Goal: Task Accomplishment & Management: Manage account settings

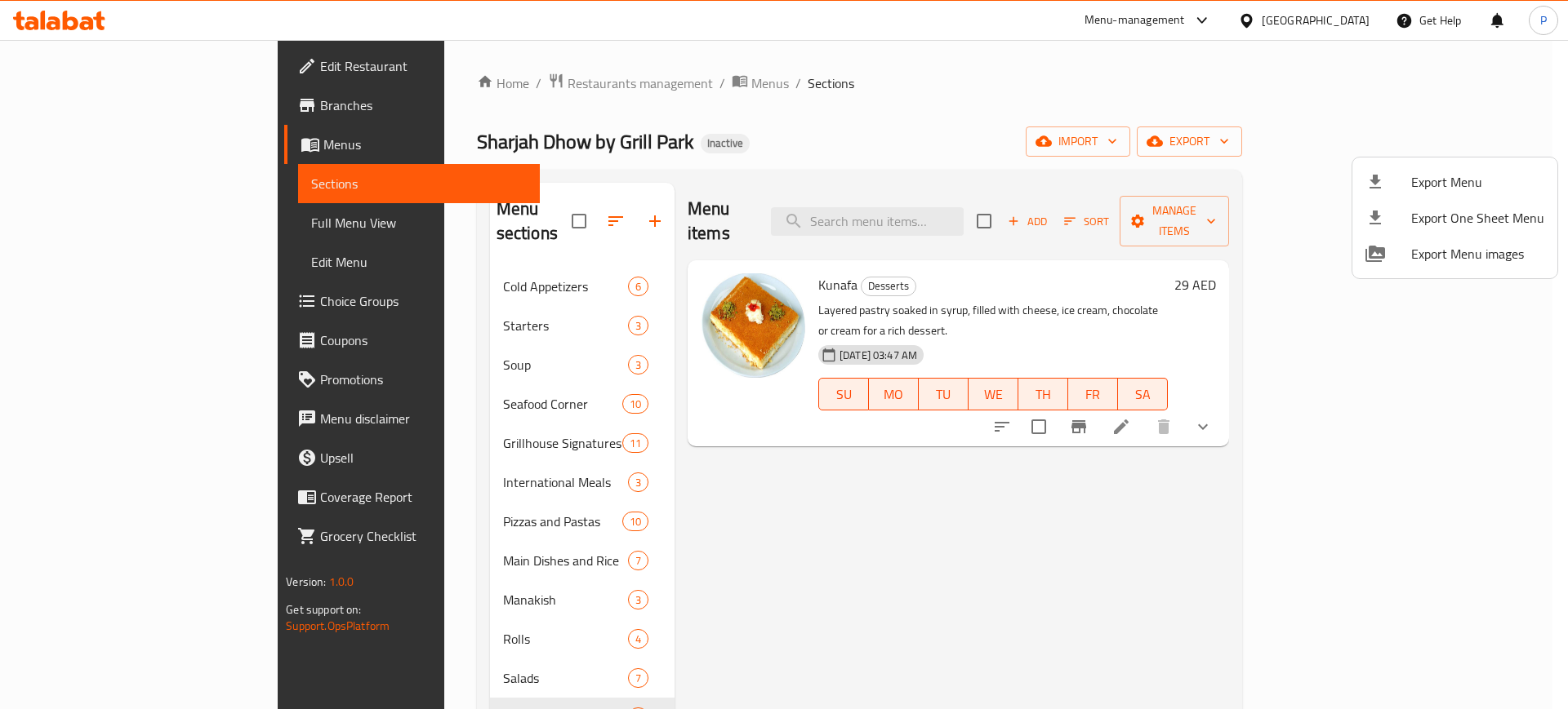
click at [475, 61] on div at bounding box center [784, 354] width 1568 height 709
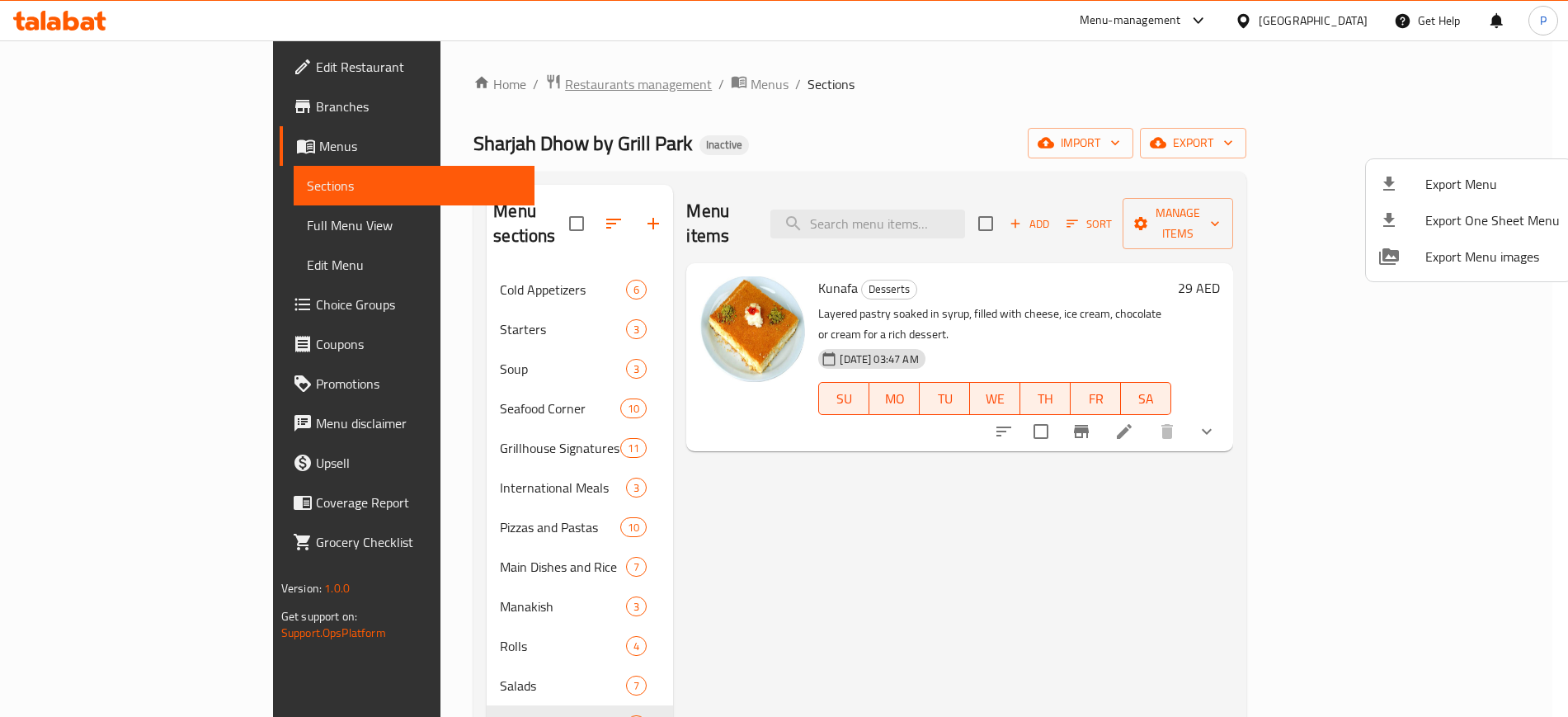
click at [565, 82] on span "Restaurants management" at bounding box center [638, 84] width 146 height 20
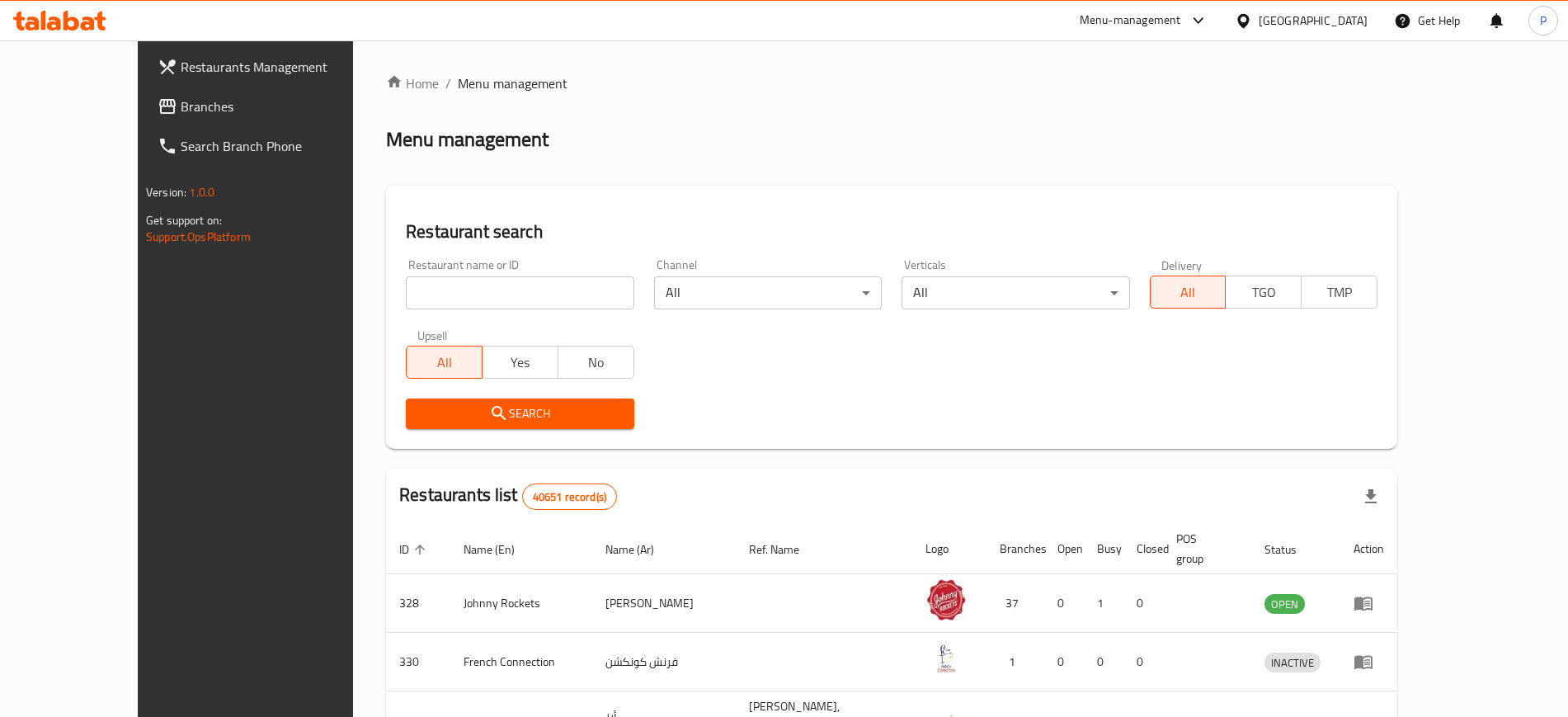
click at [549, 286] on input "search" at bounding box center [520, 293] width 228 height 33
paste input "Shawafel Cafeteria"
type input "Shawafel Cafeteria"
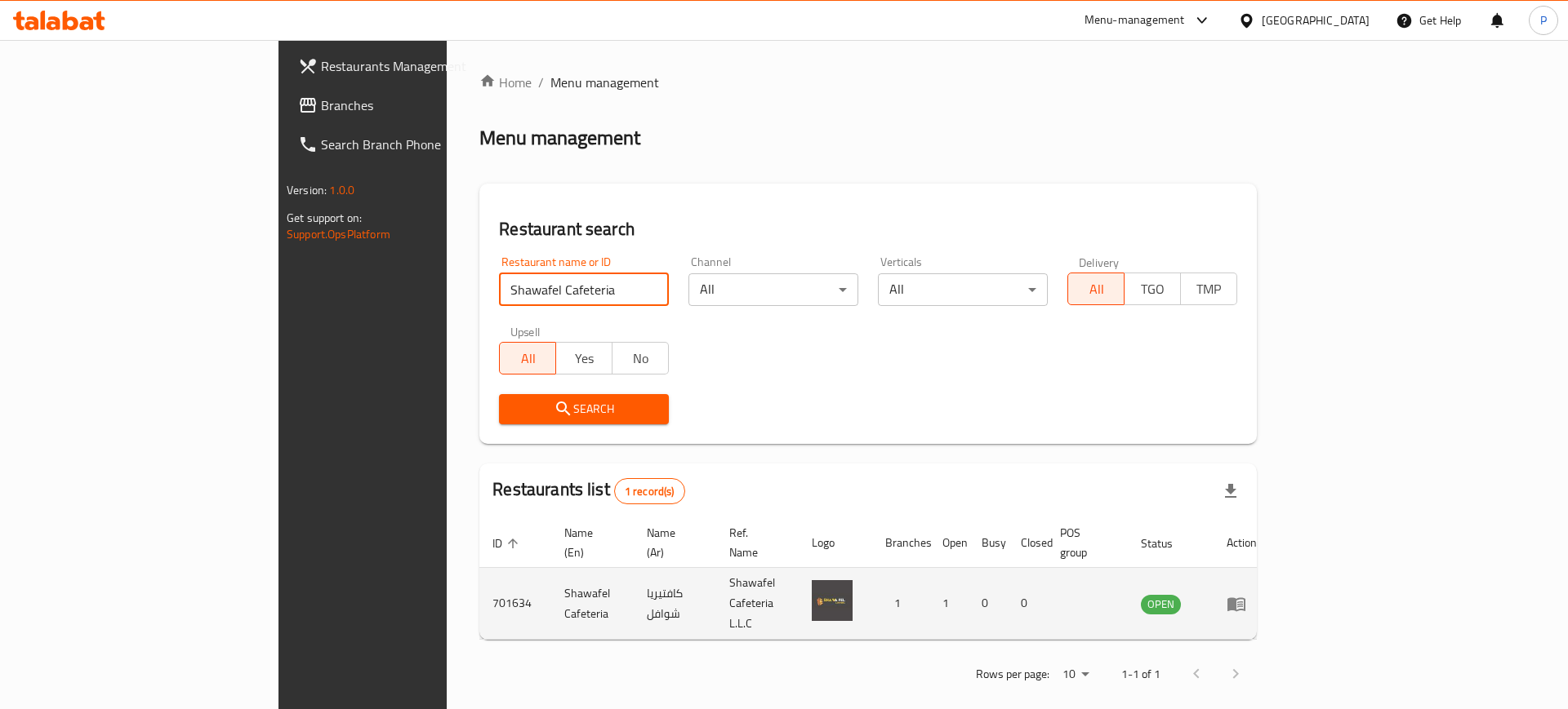
click at [1247, 595] on icon "enhanced table" at bounding box center [1237, 604] width 20 height 20
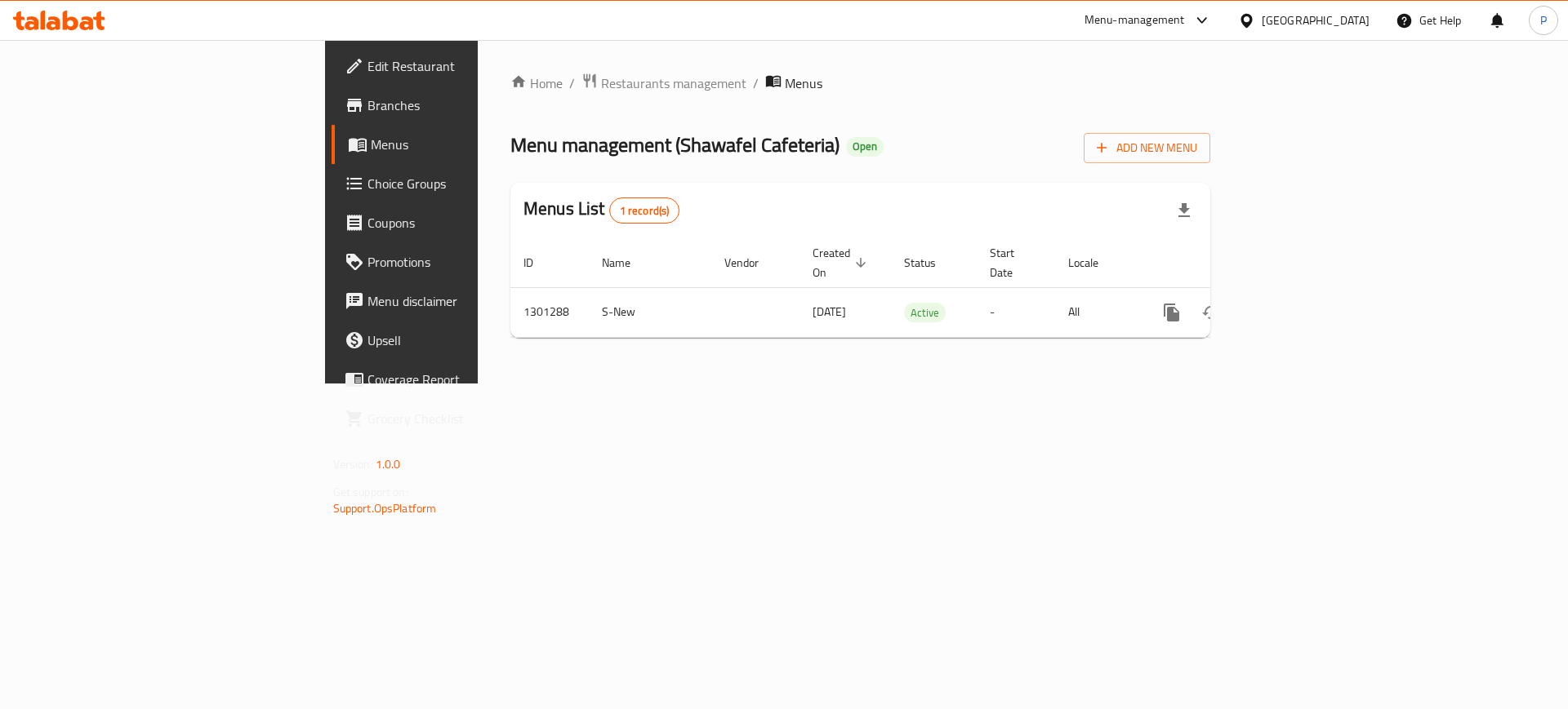
click at [367, 56] on span "Edit Restaurant" at bounding box center [470, 66] width 207 height 20
click at [496, 382] on div "Home / Restaurants management / Menus Menu management ( De Fermo ) Open Add New…" at bounding box center [860, 211] width 765 height 342
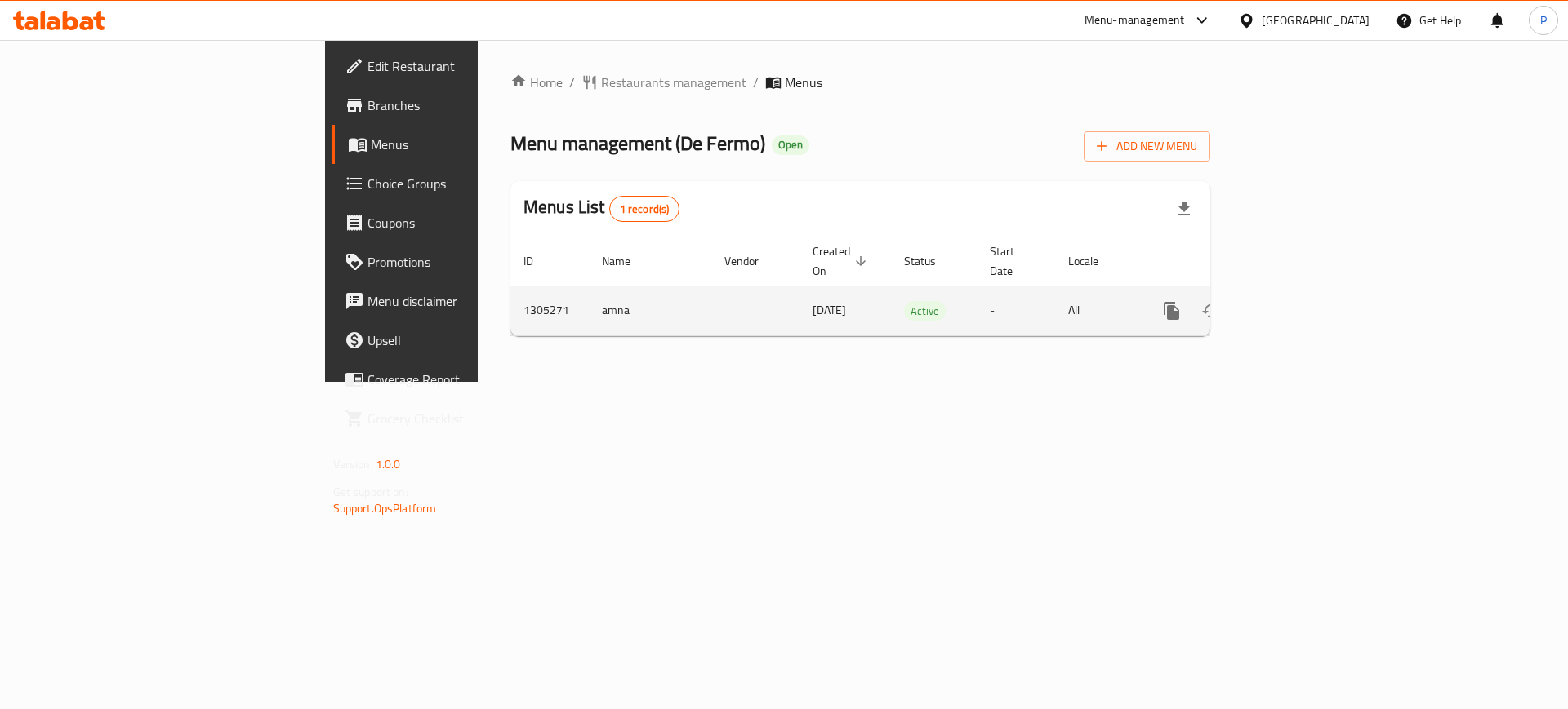
click at [1309, 292] on link "enhanced table" at bounding box center [1290, 311] width 40 height 40
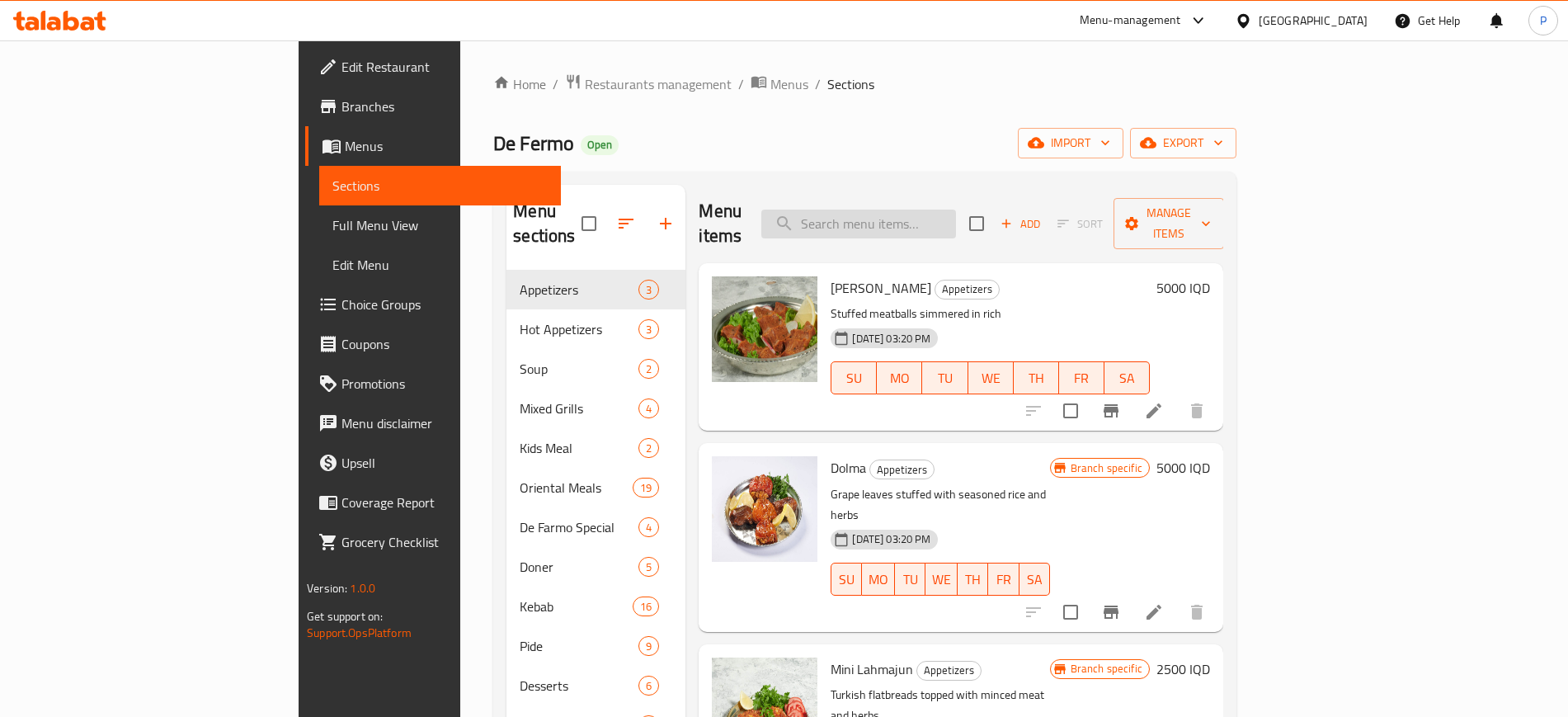
click at [919, 210] on input "search" at bounding box center [859, 224] width 195 height 29
paste input "Pide with Cheese"
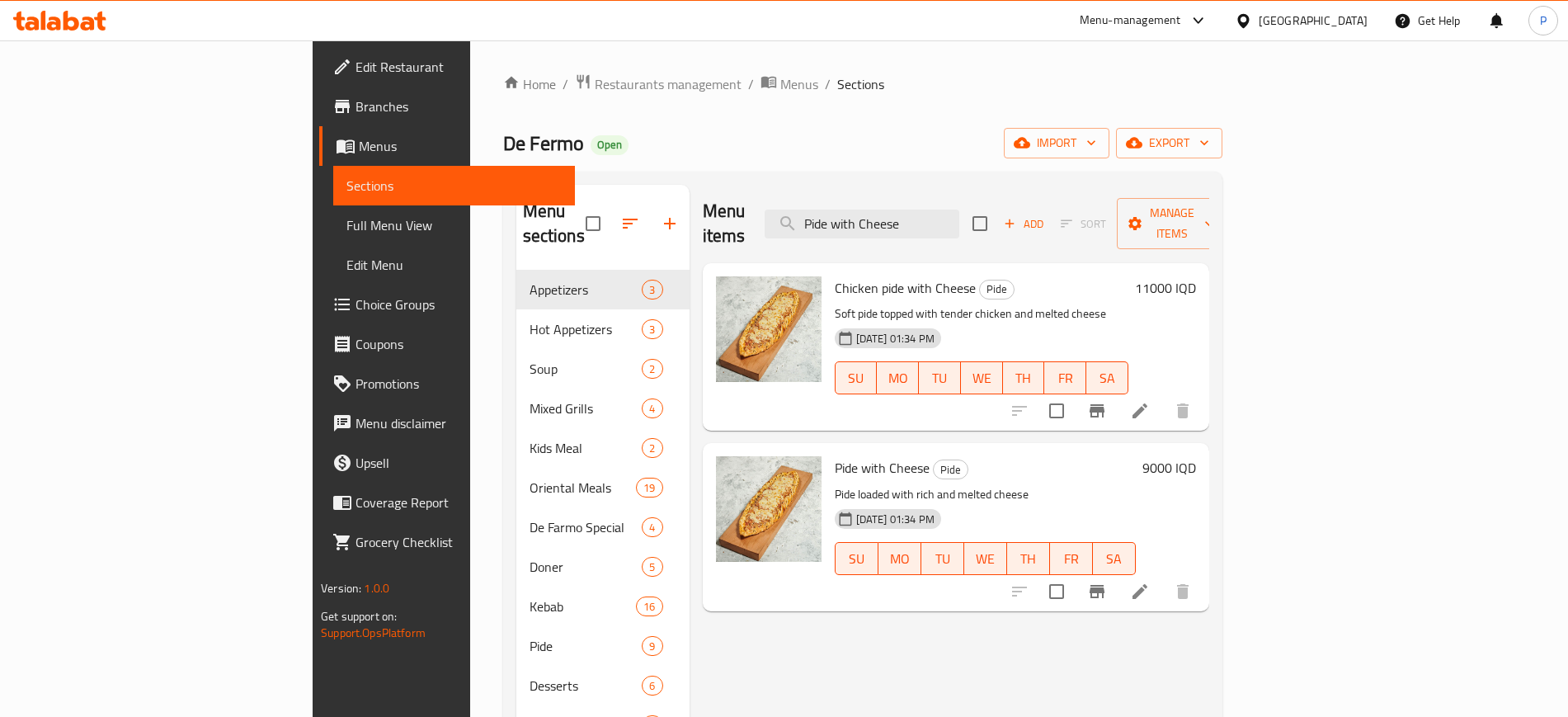
type input "Pide with Cheese"
click at [504, 99] on div "Home / Restaurants management / Menus / Sections De Fermo Open import export Me…" at bounding box center [863, 494] width 719 height 842
click at [595, 74] on span "Restaurants management" at bounding box center [668, 84] width 146 height 20
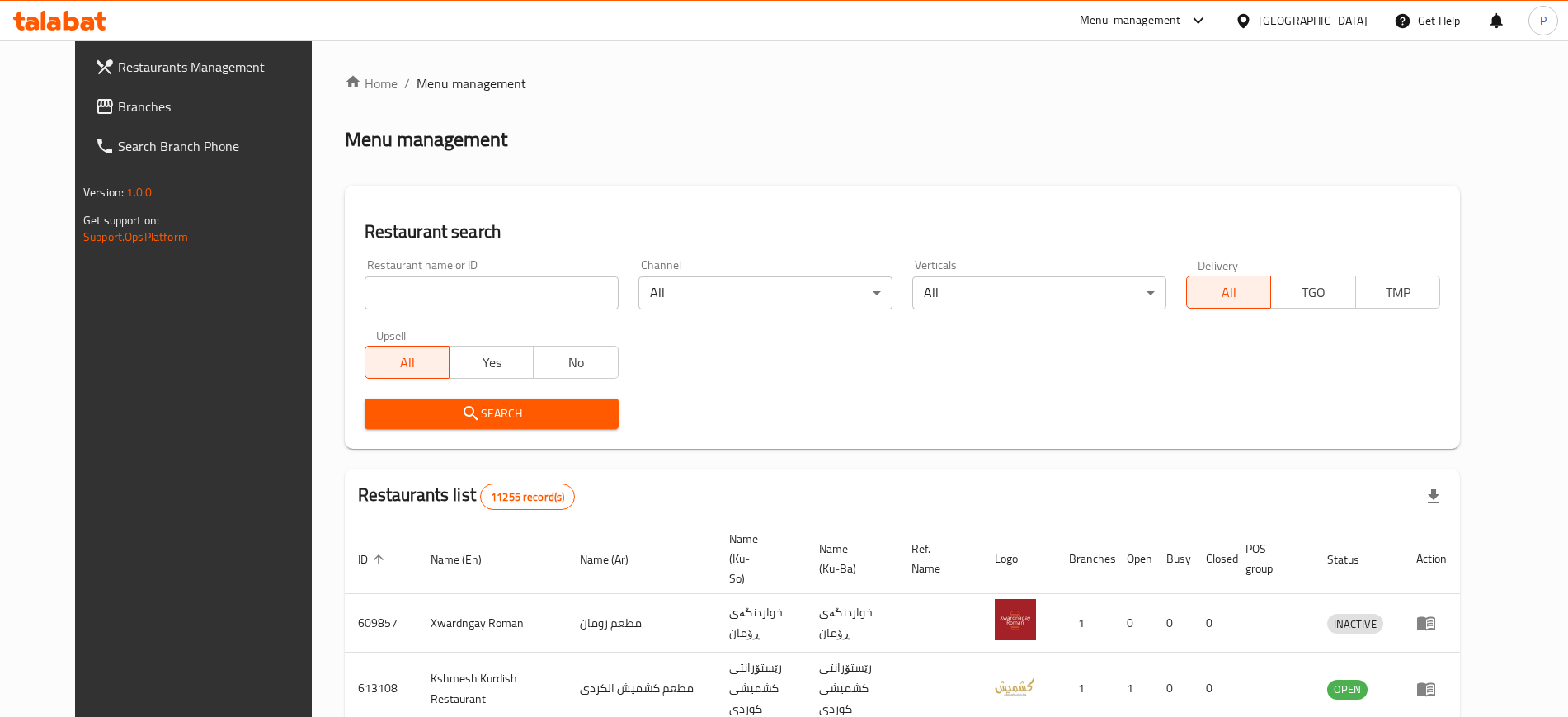
click at [434, 275] on div "Restaurant name or ID Restaurant name or ID" at bounding box center [491, 284] width 254 height 50
click at [439, 291] on input "search" at bounding box center [491, 293] width 254 height 33
paste input "Pranzo Rest"
type input "Pranzo Rest"
click button "Search" at bounding box center [491, 414] width 254 height 31
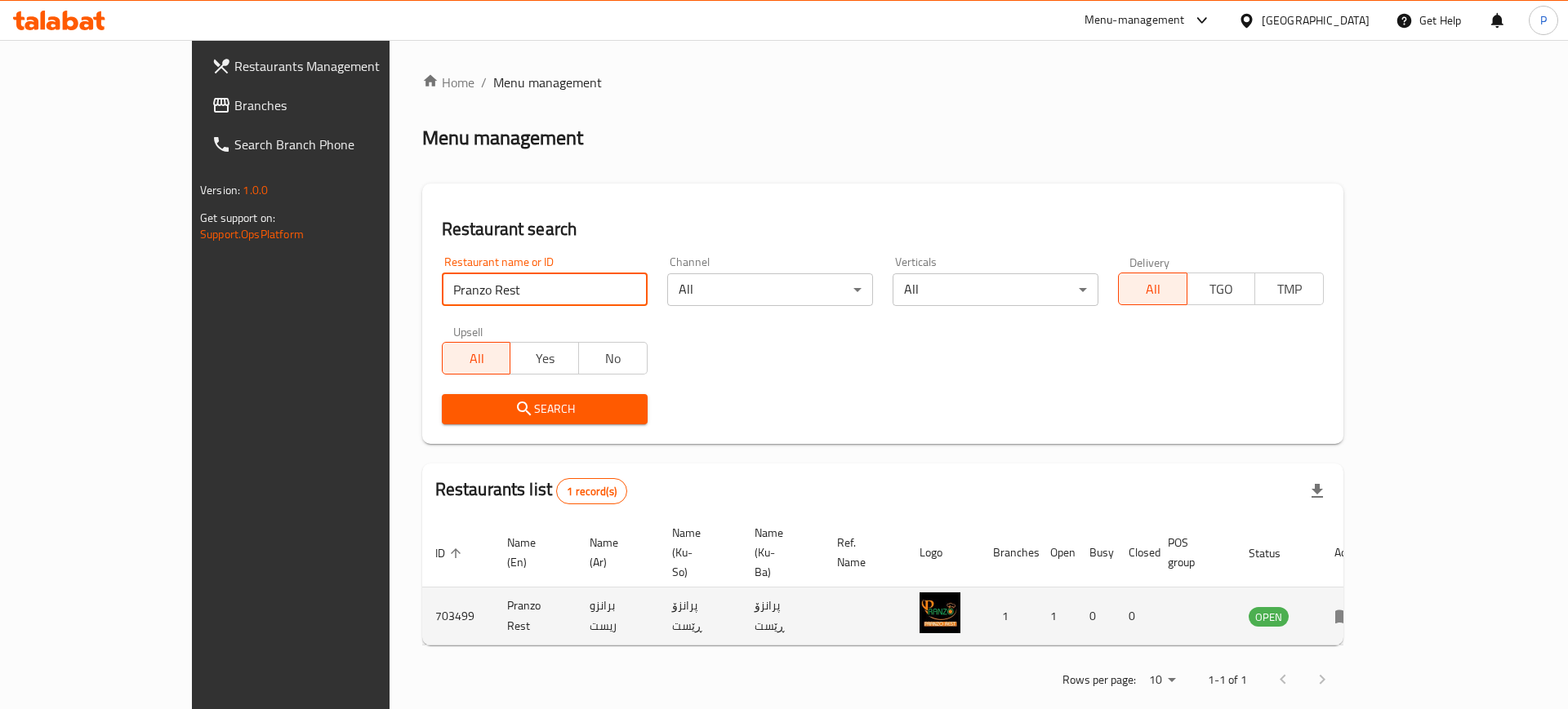
click at [1353, 610] on icon "enhanced table" at bounding box center [1345, 617] width 18 height 14
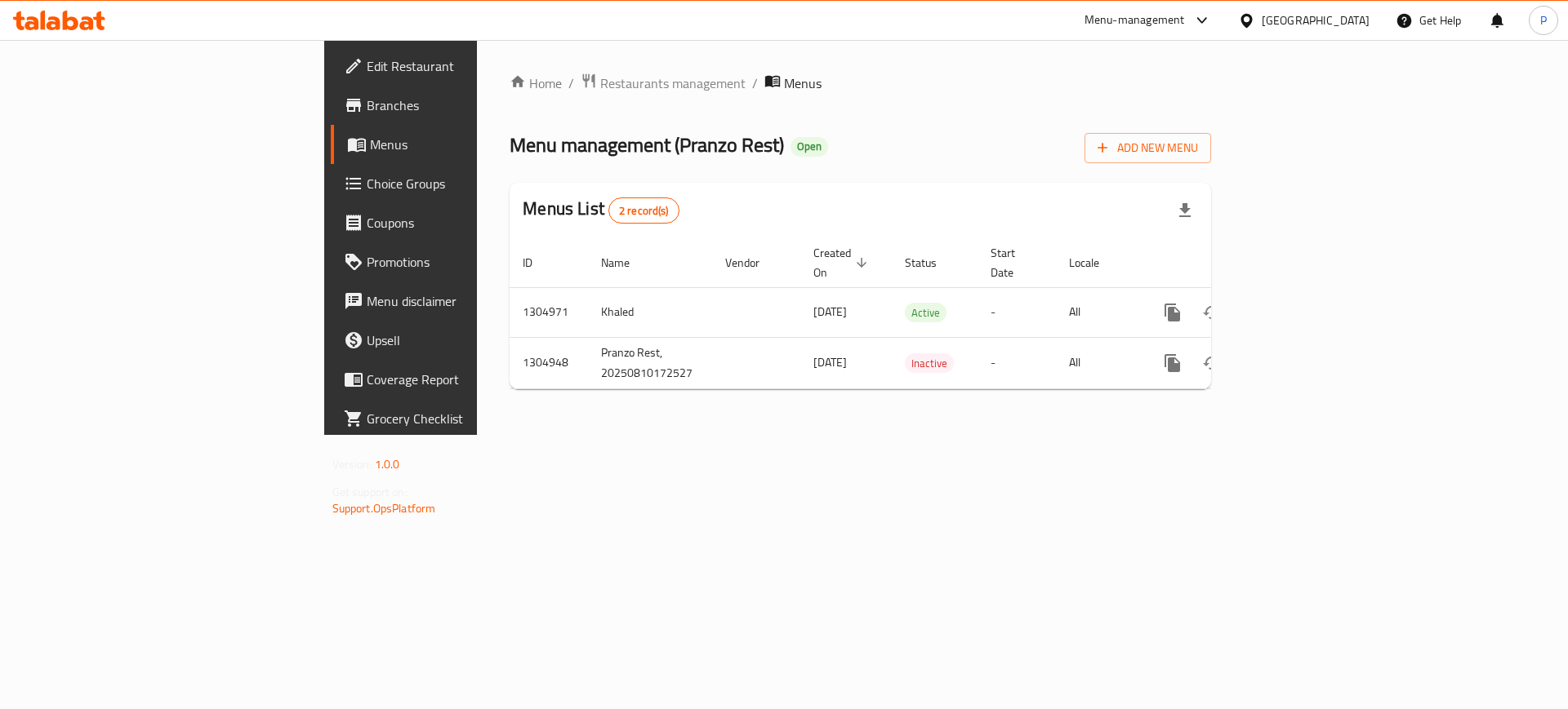
drag, startPoint x: 709, startPoint y: 482, endPoint x: 923, endPoint y: 457, distance: 215.5
click at [709, 435] on div "Home / Restaurants management / Menus Menu management ( Pranzo Rest ) Open Add …" at bounding box center [860, 238] width 767 height 395
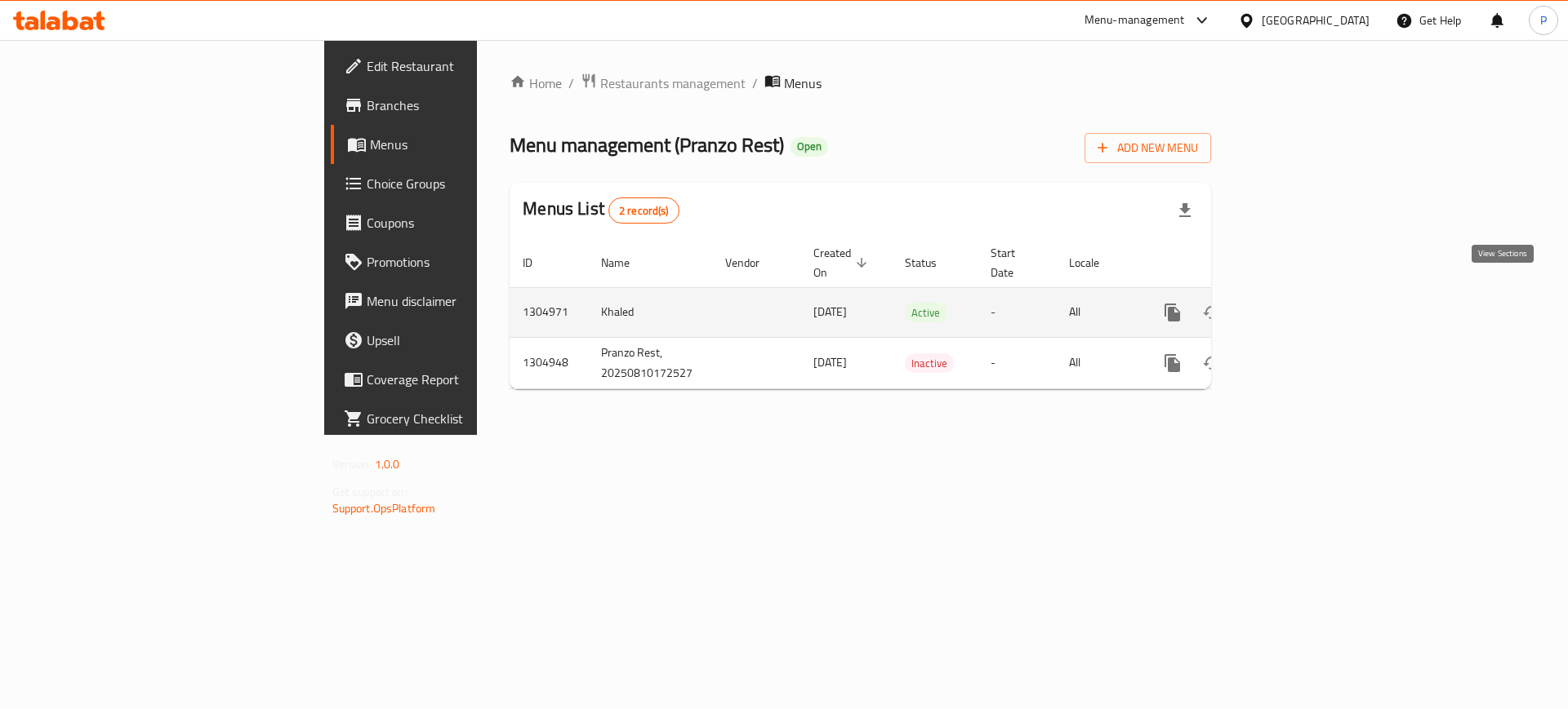
click at [1300, 303] on icon "enhanced table" at bounding box center [1290, 313] width 20 height 20
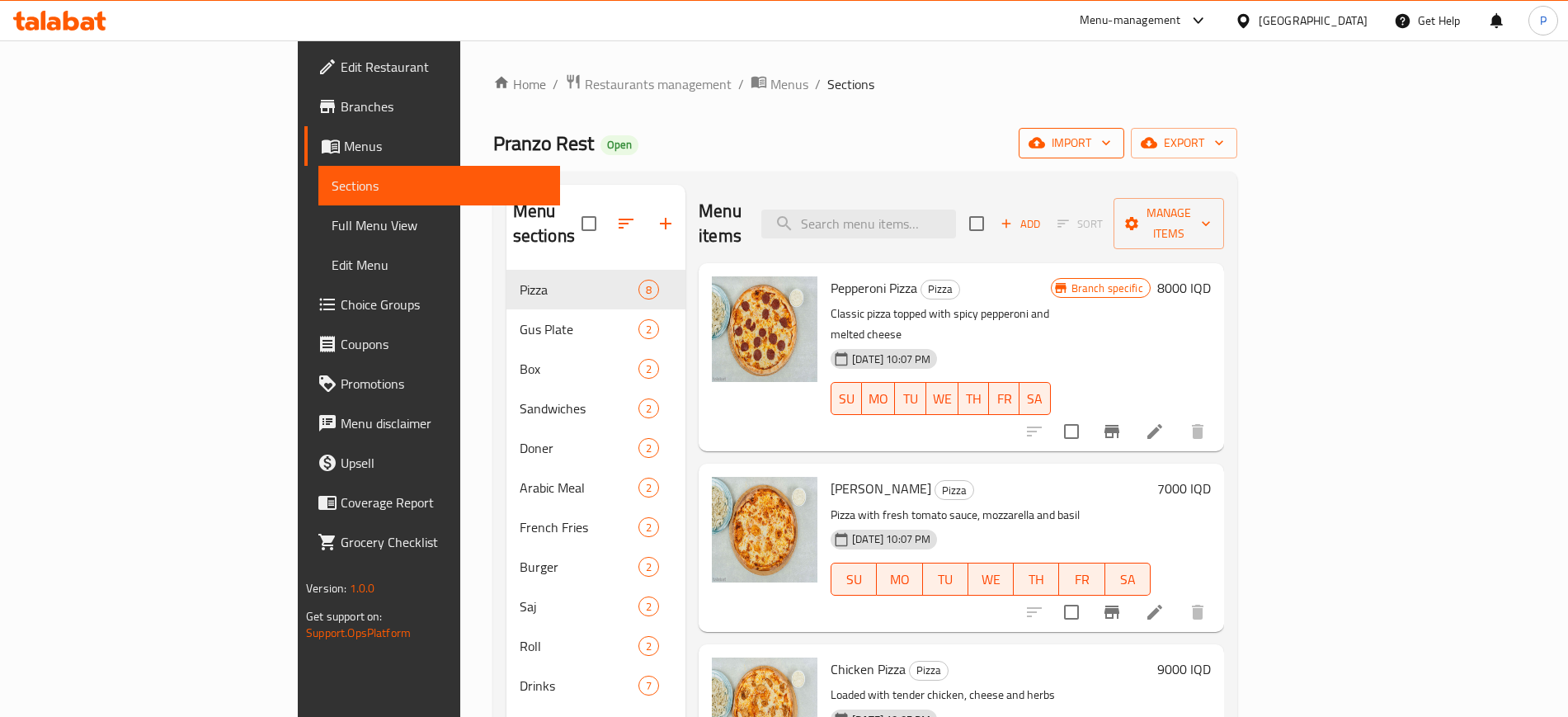
click at [1124, 157] on button "import" at bounding box center [1071, 143] width 106 height 31
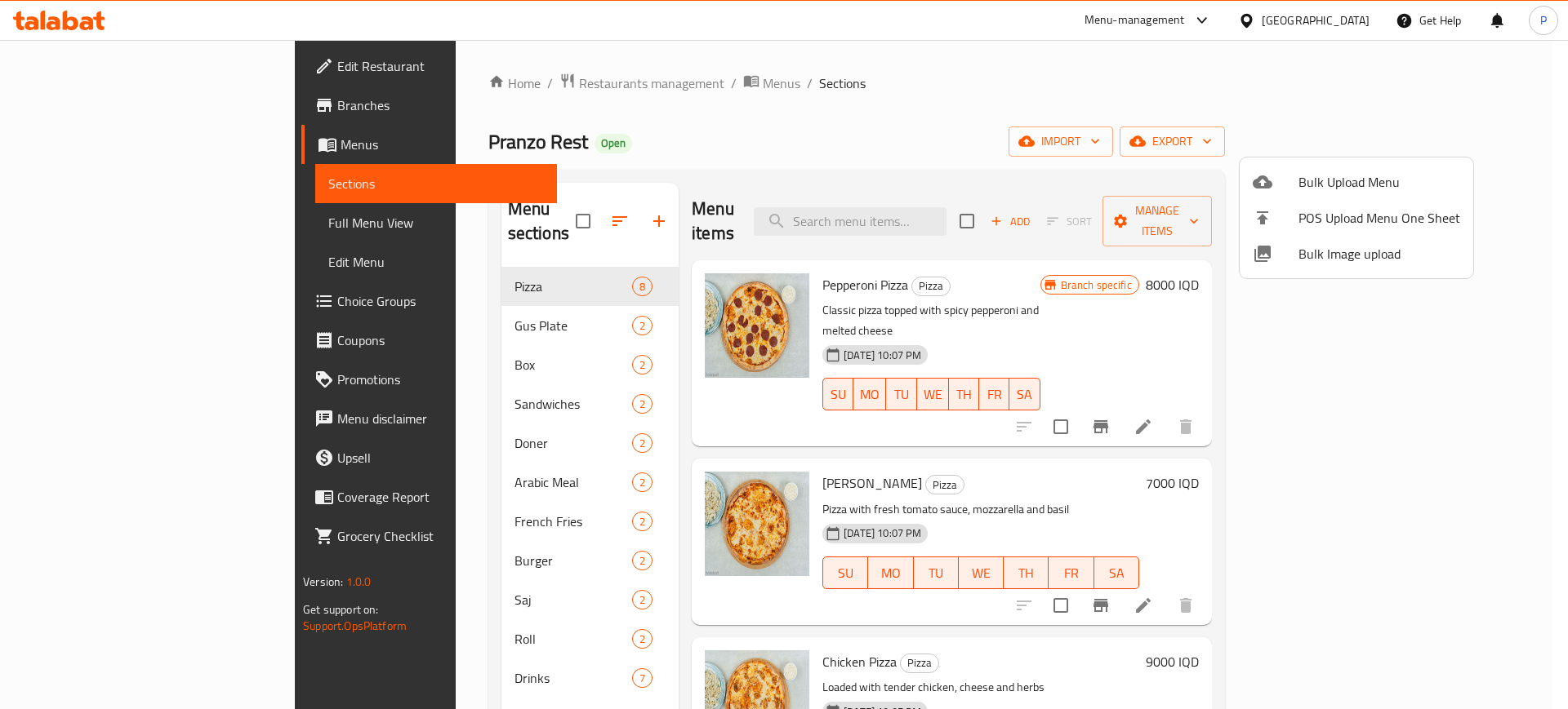
click at [1332, 236] on li "Bulk Image upload" at bounding box center [1356, 254] width 233 height 36
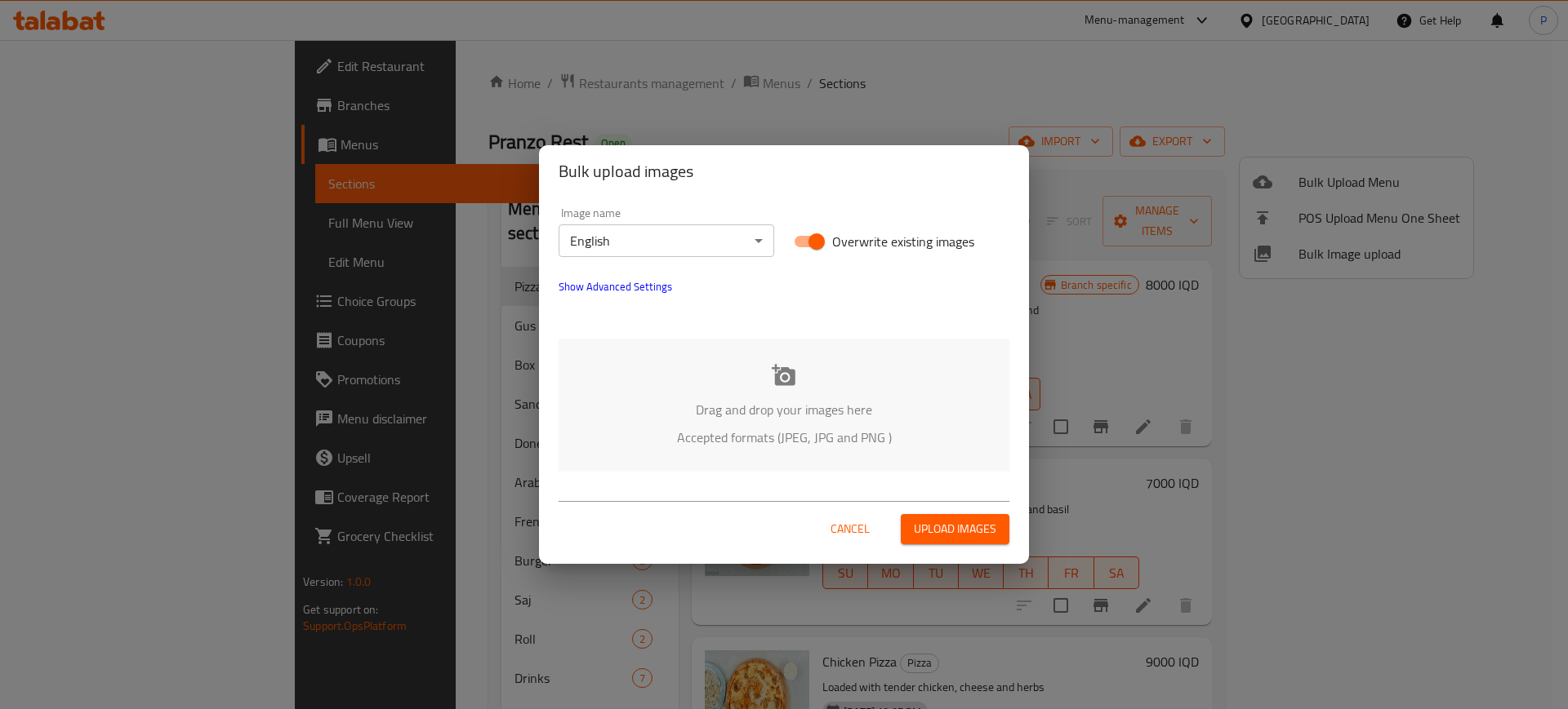
click at [831, 359] on div "Drag and drop your images here Accepted formats (JPEG, JPG and PNG )" at bounding box center [784, 405] width 451 height 133
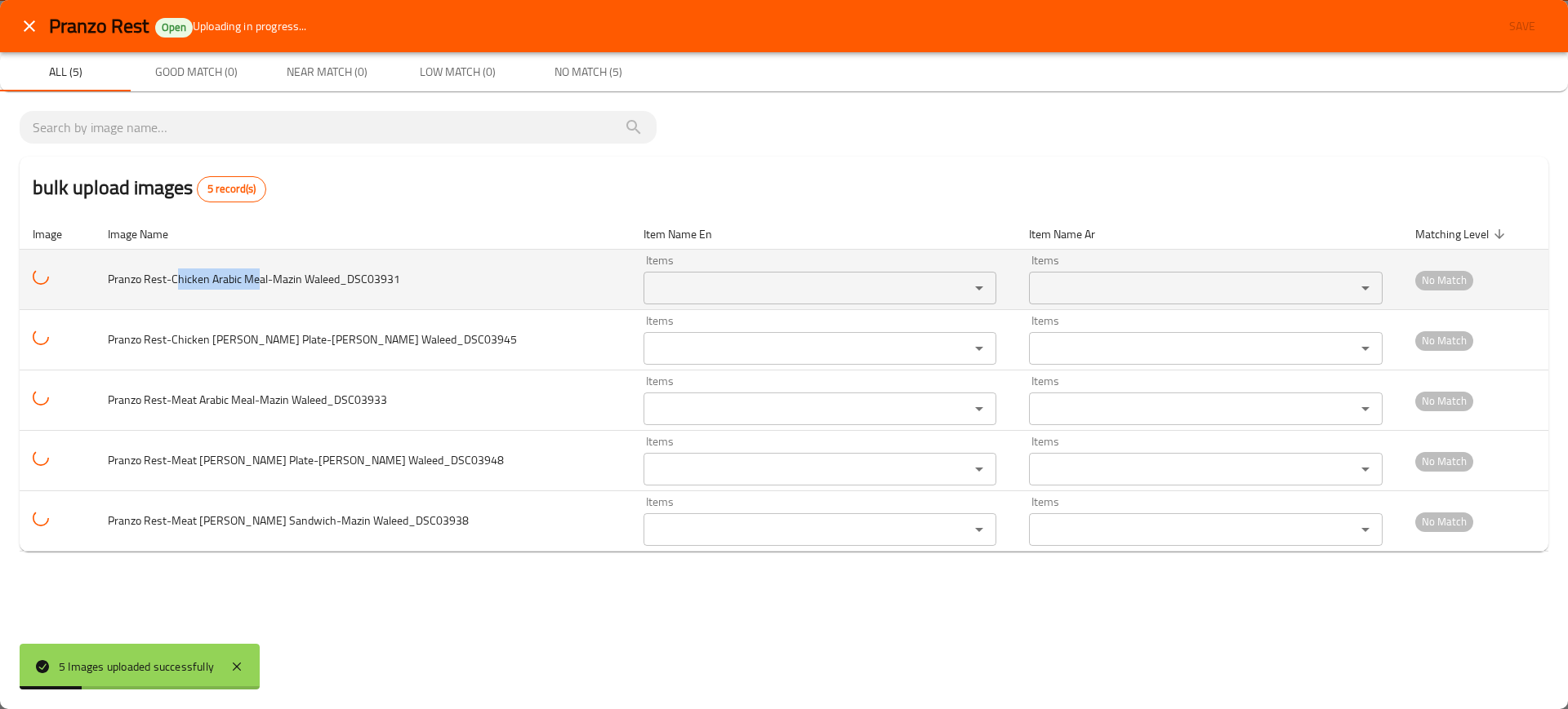
drag, startPoint x: 188, startPoint y: 278, endPoint x: 276, endPoint y: 277, distance: 88.0
click at [264, 280] on span "Pranzo Rest-Chicken Arabic Meal-Mazin Waleed_DSC03931" at bounding box center [254, 279] width 293 height 21
copy span "[PERSON_NAME] Arabic Me"
click at [644, 270] on div "Items Items" at bounding box center [820, 279] width 353 height 49
paste Waleed_DSC03931 "[PERSON_NAME] Arabic Me"
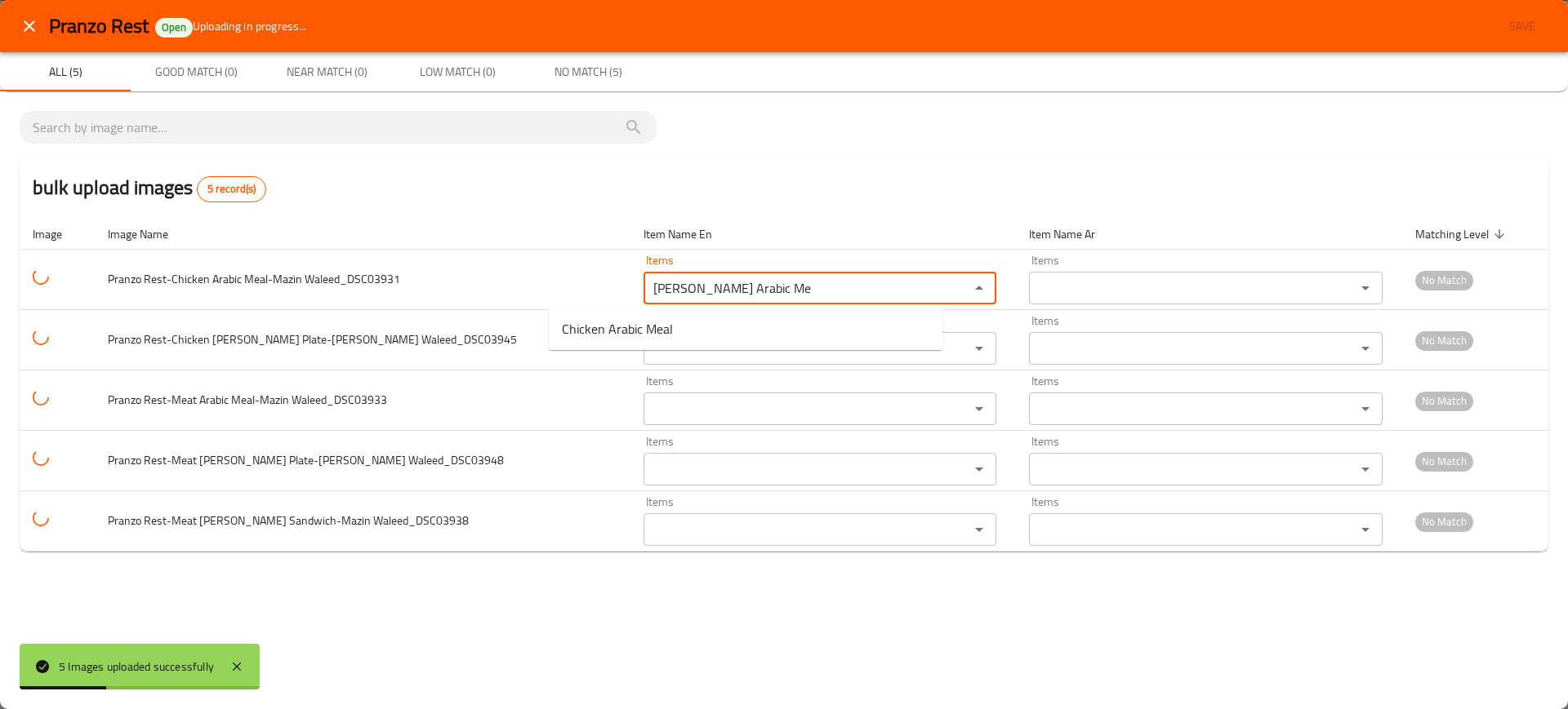
click at [631, 325] on span "Chicken Arabic Meal" at bounding box center [617, 329] width 111 height 20
type Waleed_DSC03931 "Chicken Arabic Meal"
type Waleed_DSC03931-ar "وجبة عربي دجاج"
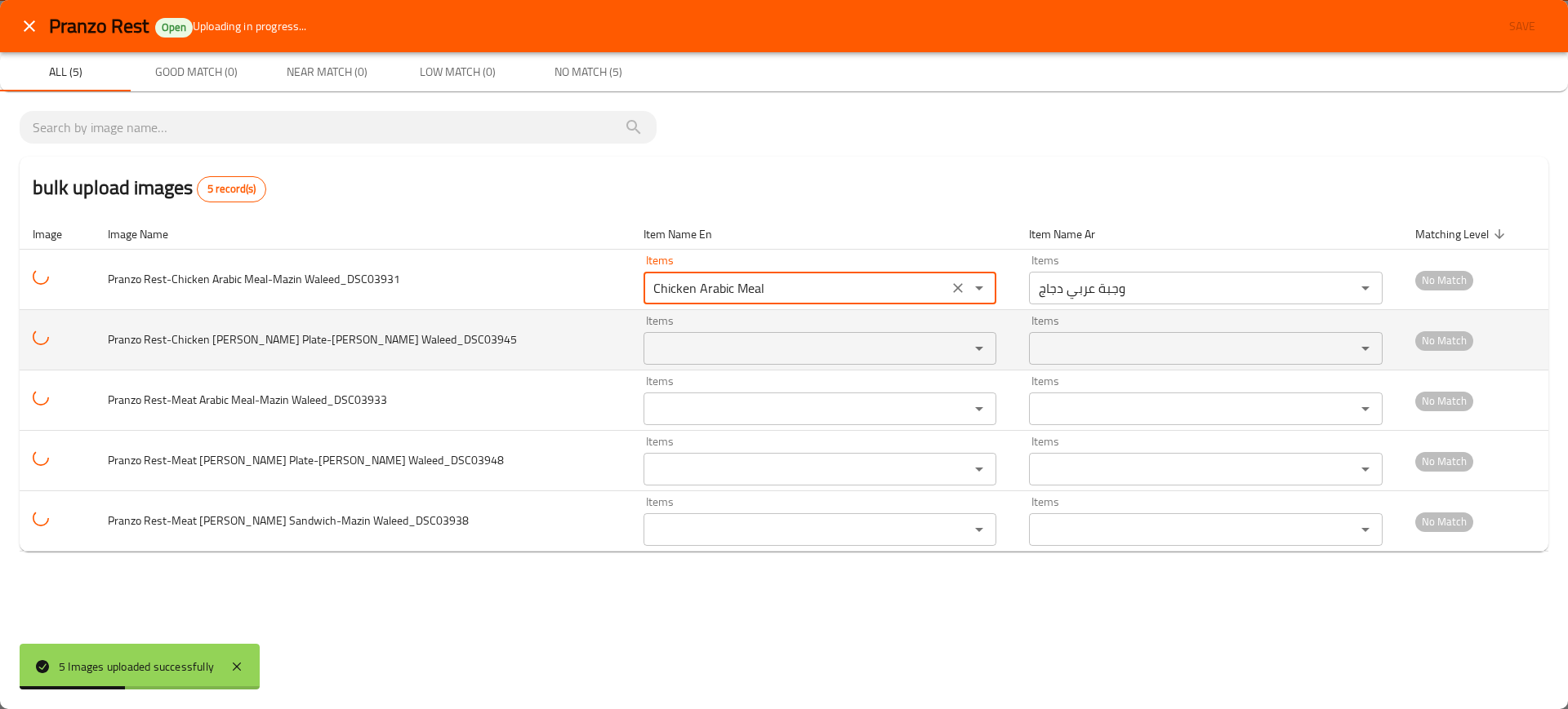
type Waleed_DSC03931 "Chicken Arabic Meal"
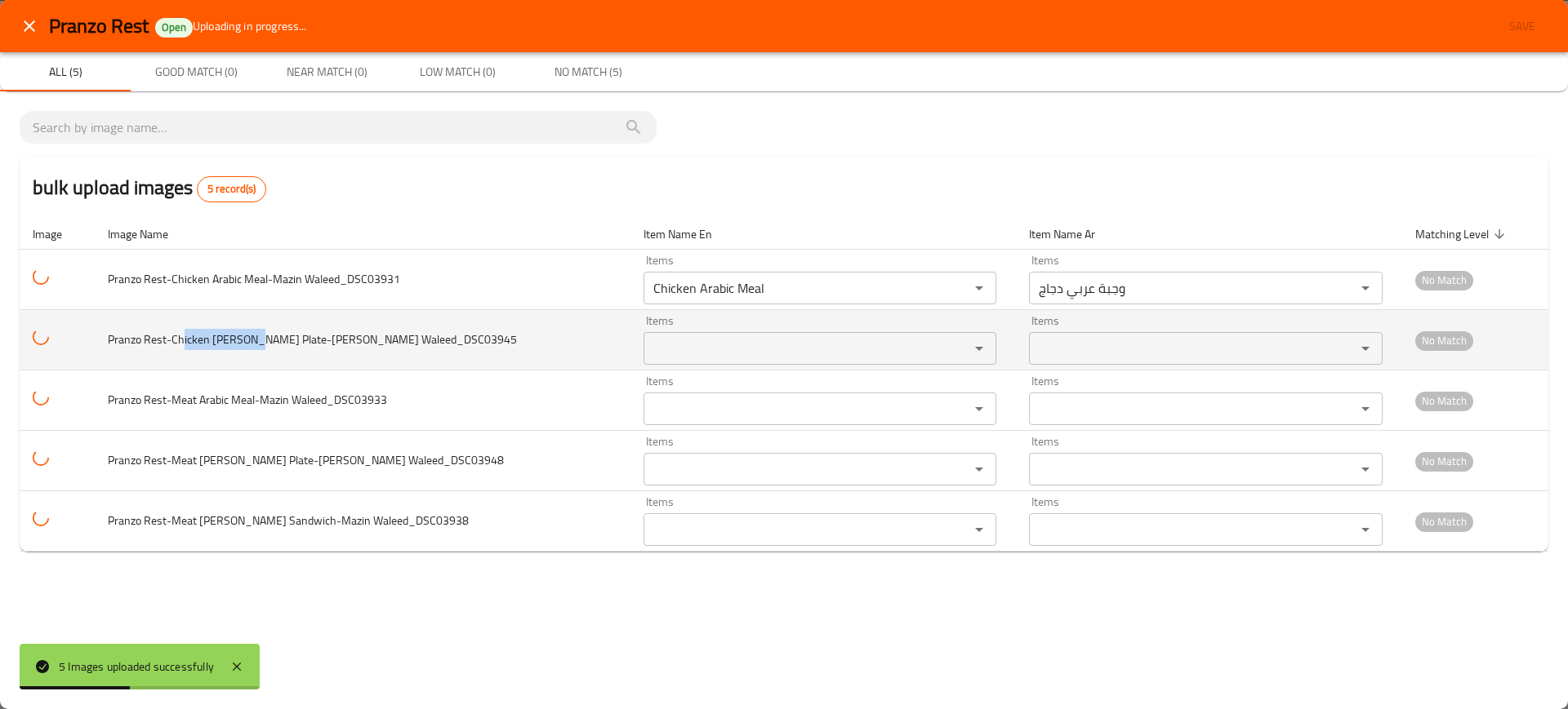
drag, startPoint x: 192, startPoint y: 340, endPoint x: 258, endPoint y: 342, distance: 66.0
click at [258, 342] on span "Pranzo Rest-Chicken [PERSON_NAME] Plate-[PERSON_NAME] Waleed_DSC03945" at bounding box center [312, 339] width 410 height 21
copy span "[PERSON_NAME]"
click at [648, 341] on Waleed_DSC03945 "Items" at bounding box center [796, 348] width 296 height 23
paste Waleed_DSC03945 "[PERSON_NAME]"
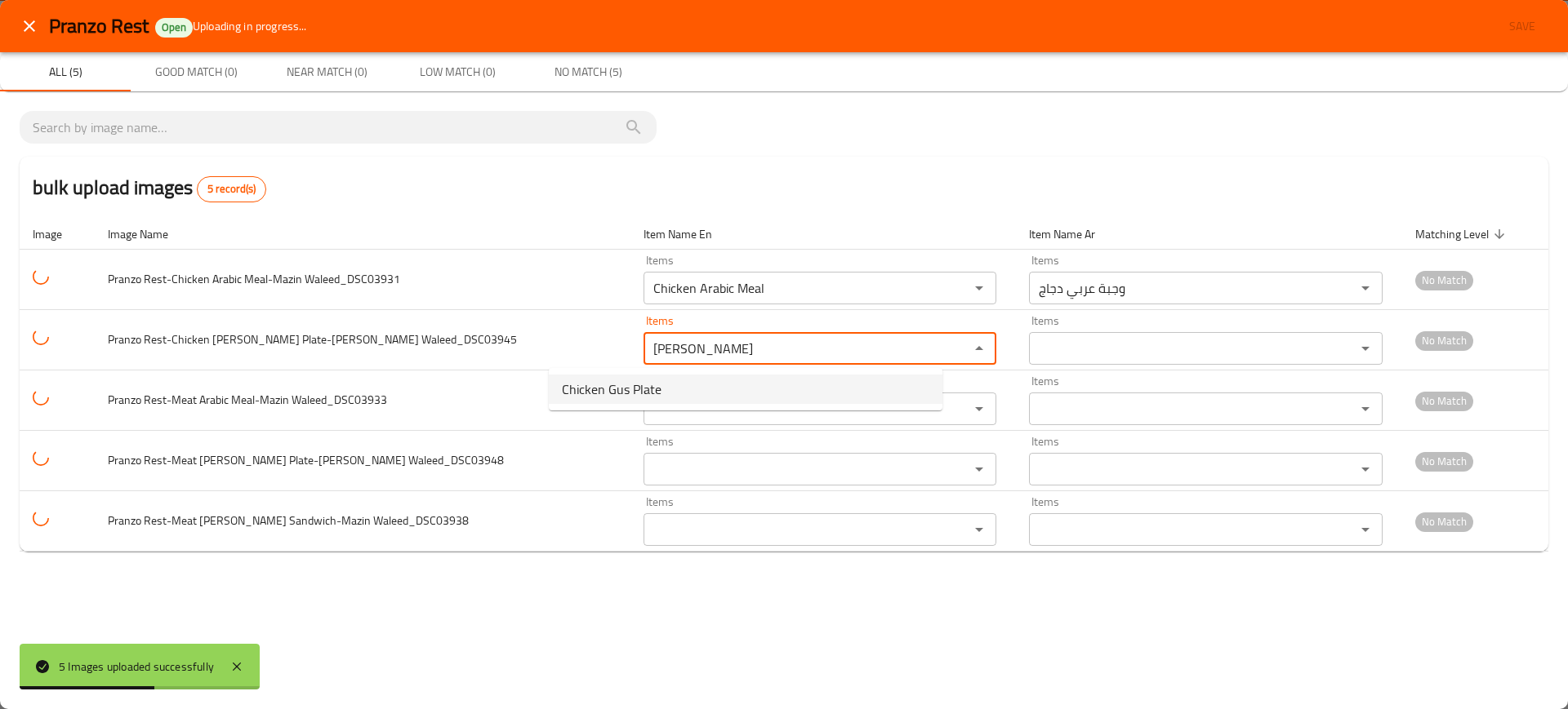
drag, startPoint x: 605, startPoint y: 396, endPoint x: 341, endPoint y: 399, distance: 264.0
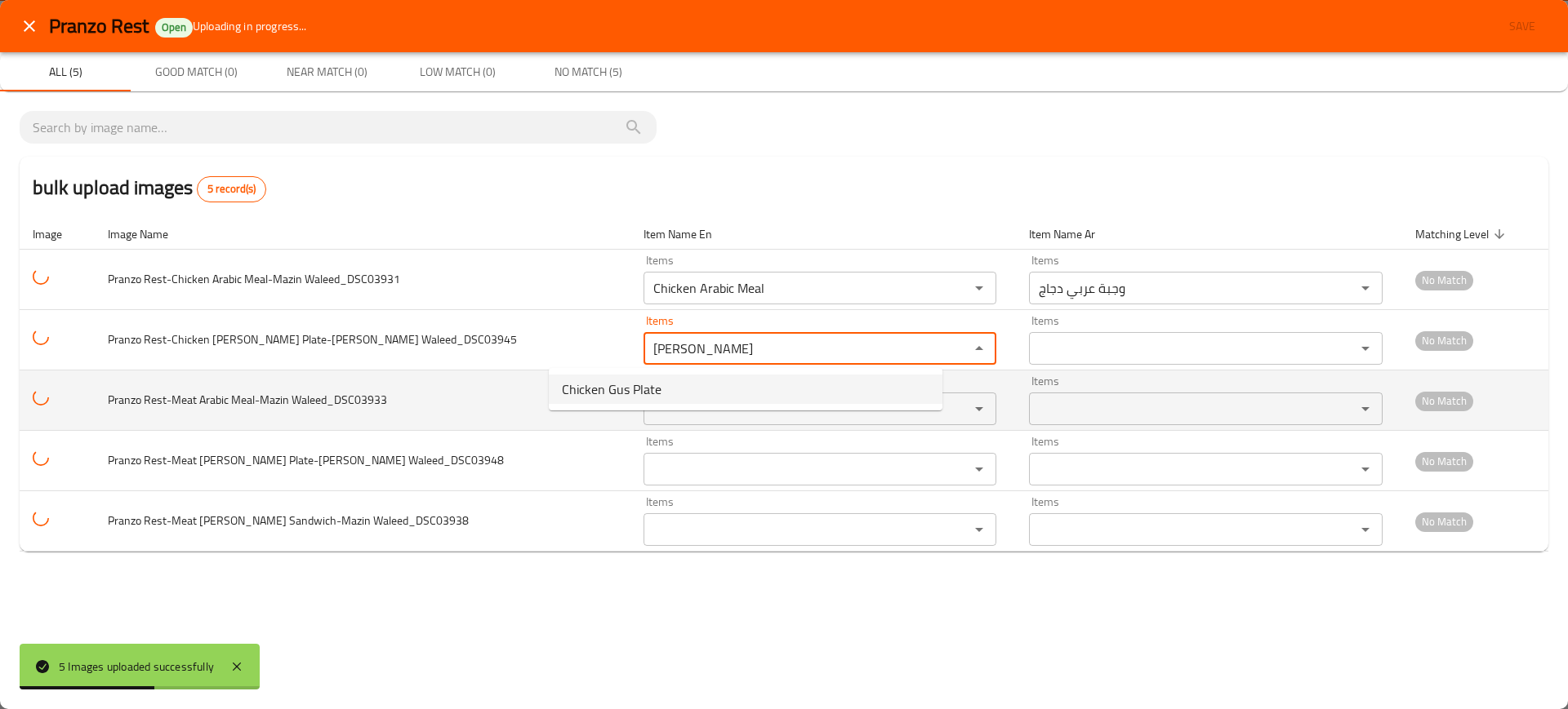
click at [604, 396] on span "Chicken Gus Plate" at bounding box center [611, 389] width 100 height 20
type Waleed_DSC03945 "Chicken Gus Plate"
type Waleed_DSC03945-ar "صحن كص دجاج"
type Waleed_DSC03945 "Chicken Gus Plate"
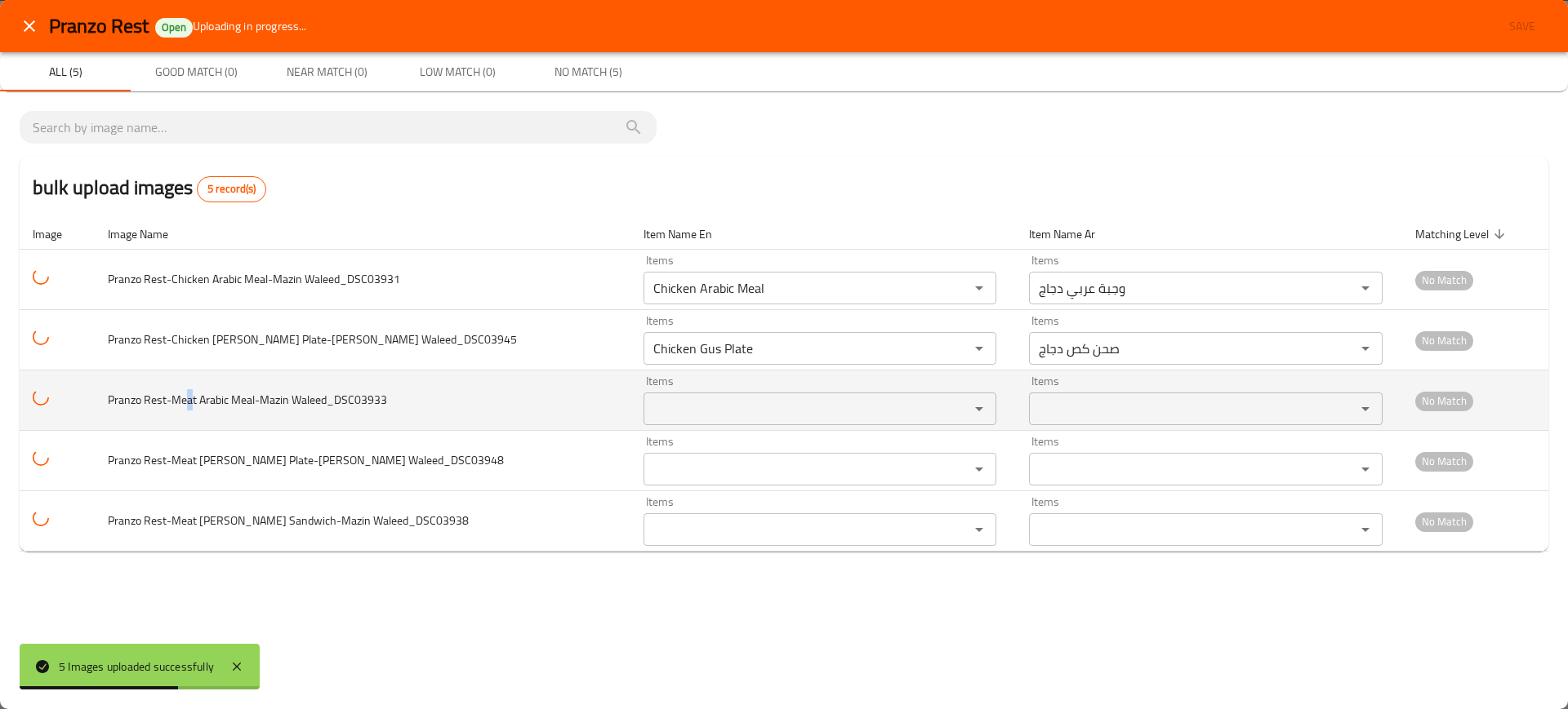
click at [196, 401] on span "Pranzo Rest-Meat Arabic Meal-Mazin Waleed_DSC03933" at bounding box center [247, 400] width 279 height 21
drag, startPoint x: 190, startPoint y: 399, endPoint x: 260, endPoint y: 401, distance: 70.0
click at [261, 401] on span "Pranzo Rest-Meat Arabic Meal-Mazin Waleed_DSC03933" at bounding box center [247, 400] width 279 height 21
copy span "eat Arabic Mea"
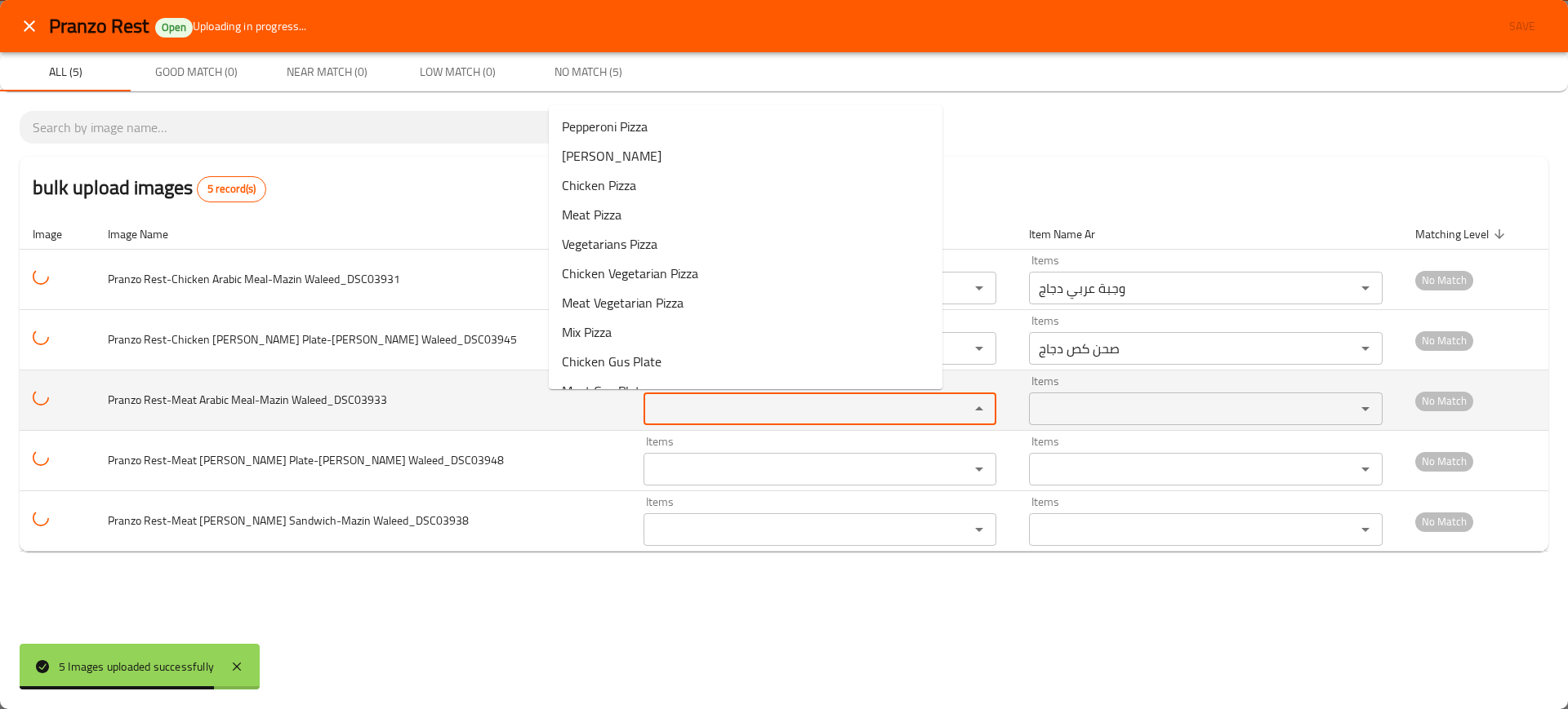
click at [648, 398] on Waleed_DSC03933 "Items" at bounding box center [796, 409] width 296 height 23
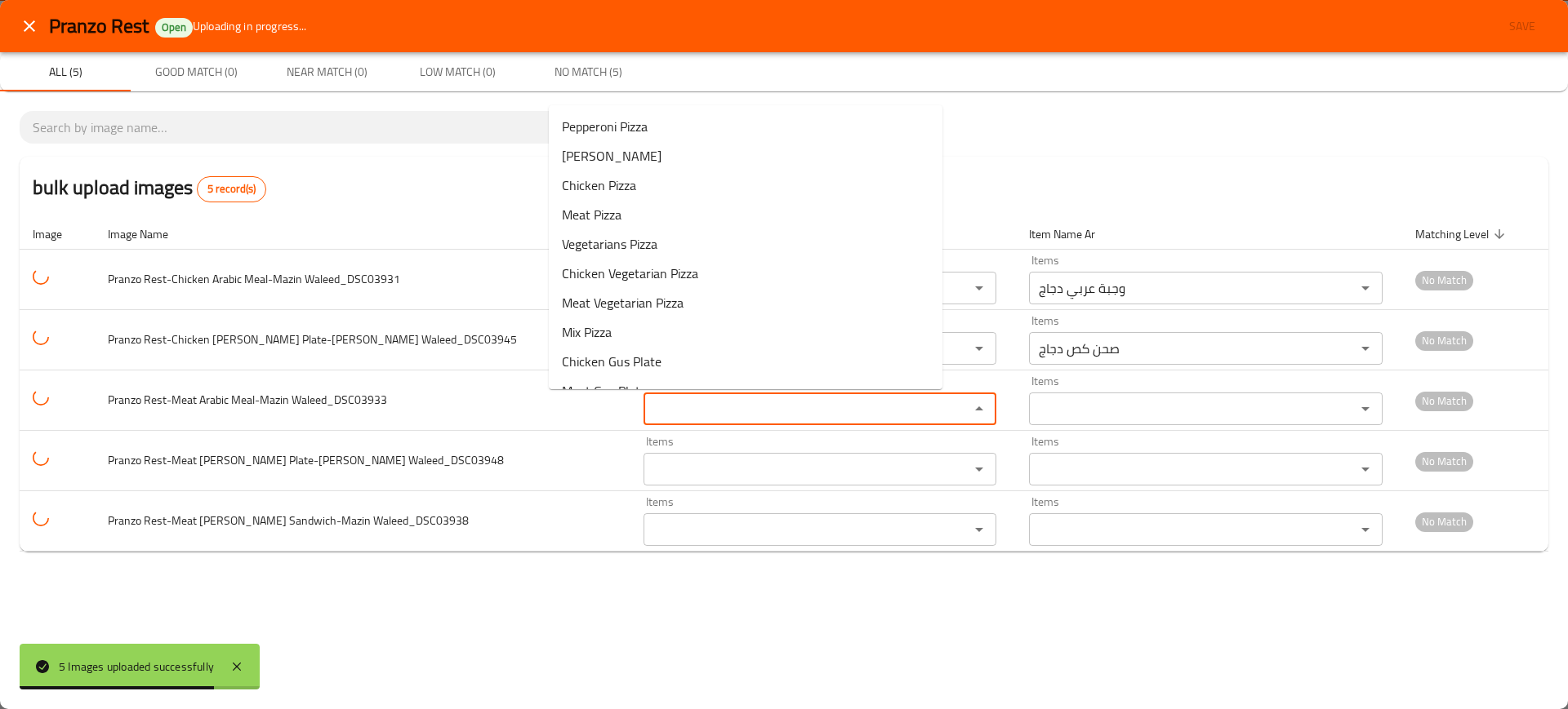
paste Waleed_DSC03933 "eat Arabic Mea"
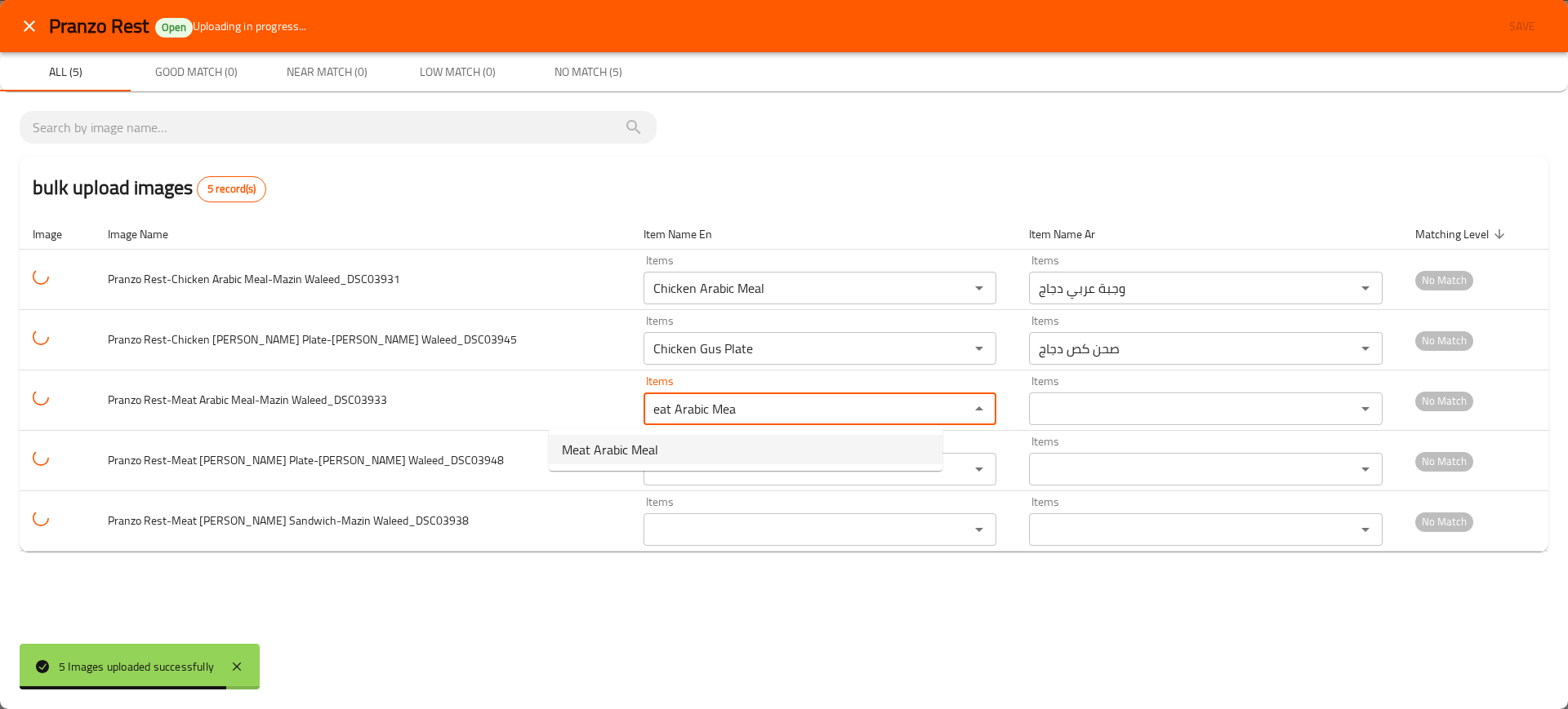
click at [623, 445] on span "Meat Arabic Meal" at bounding box center [610, 450] width 96 height 20
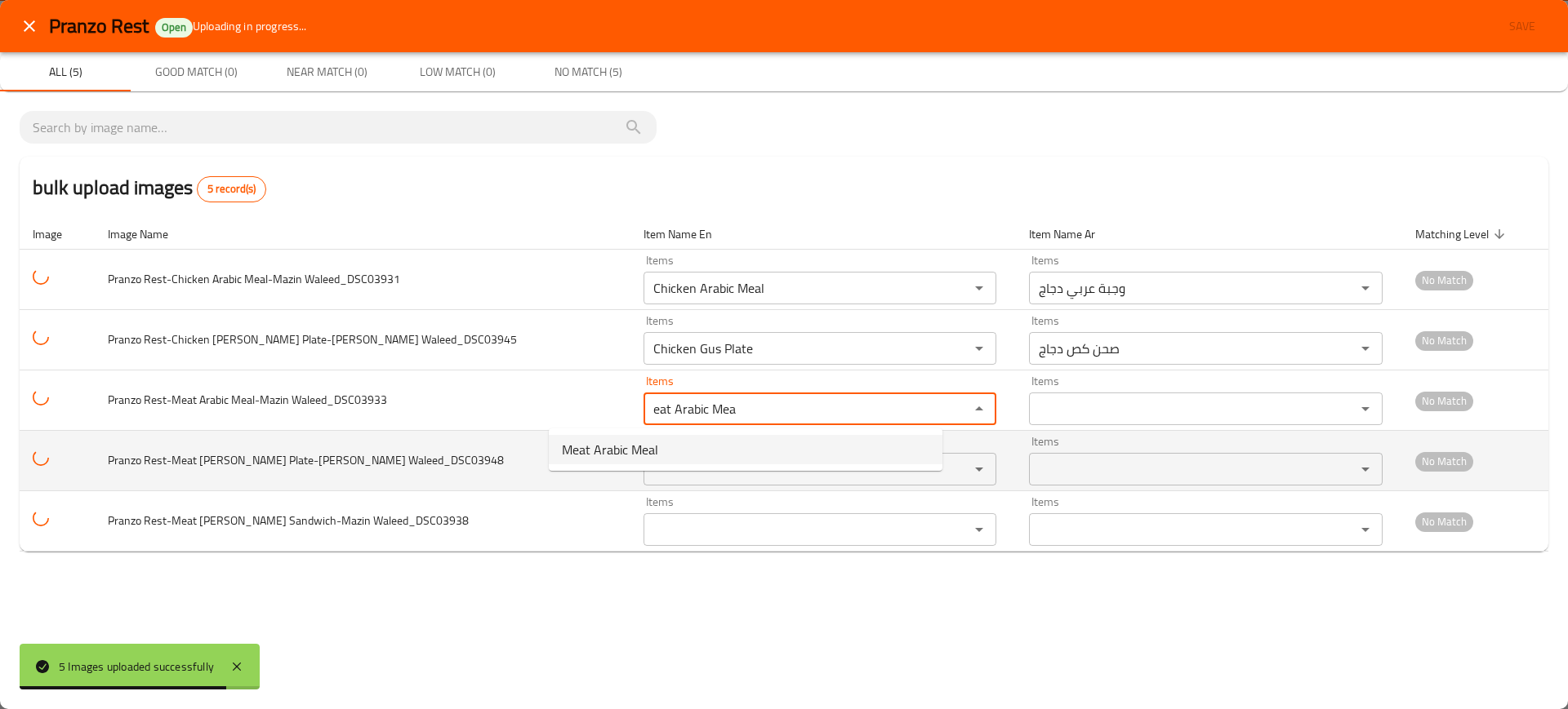
type Waleed_DSC03933 "Meat Arabic Meal"
type Waleed_DSC03933-ar "وجبة عربي لحم"
type Waleed_DSC03933 "Meat Arabic Meal"
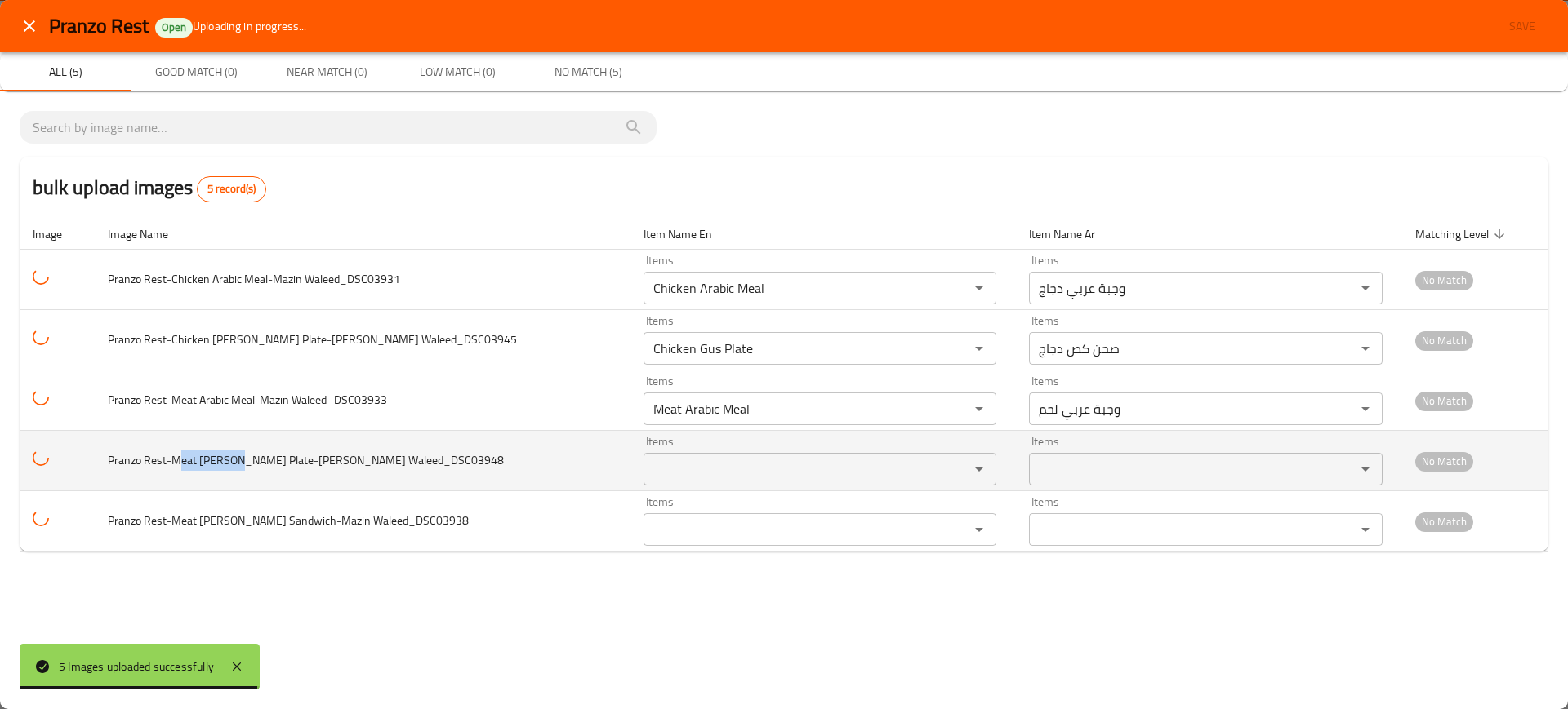
drag, startPoint x: 194, startPoint y: 460, endPoint x: 241, endPoint y: 463, distance: 47.1
click at [241, 463] on span "Pranzo Rest-Meat [PERSON_NAME] Plate-[PERSON_NAME] Waleed_DSC03948" at bounding box center [306, 460] width 396 height 21
copy span "eat [PERSON_NAME]"
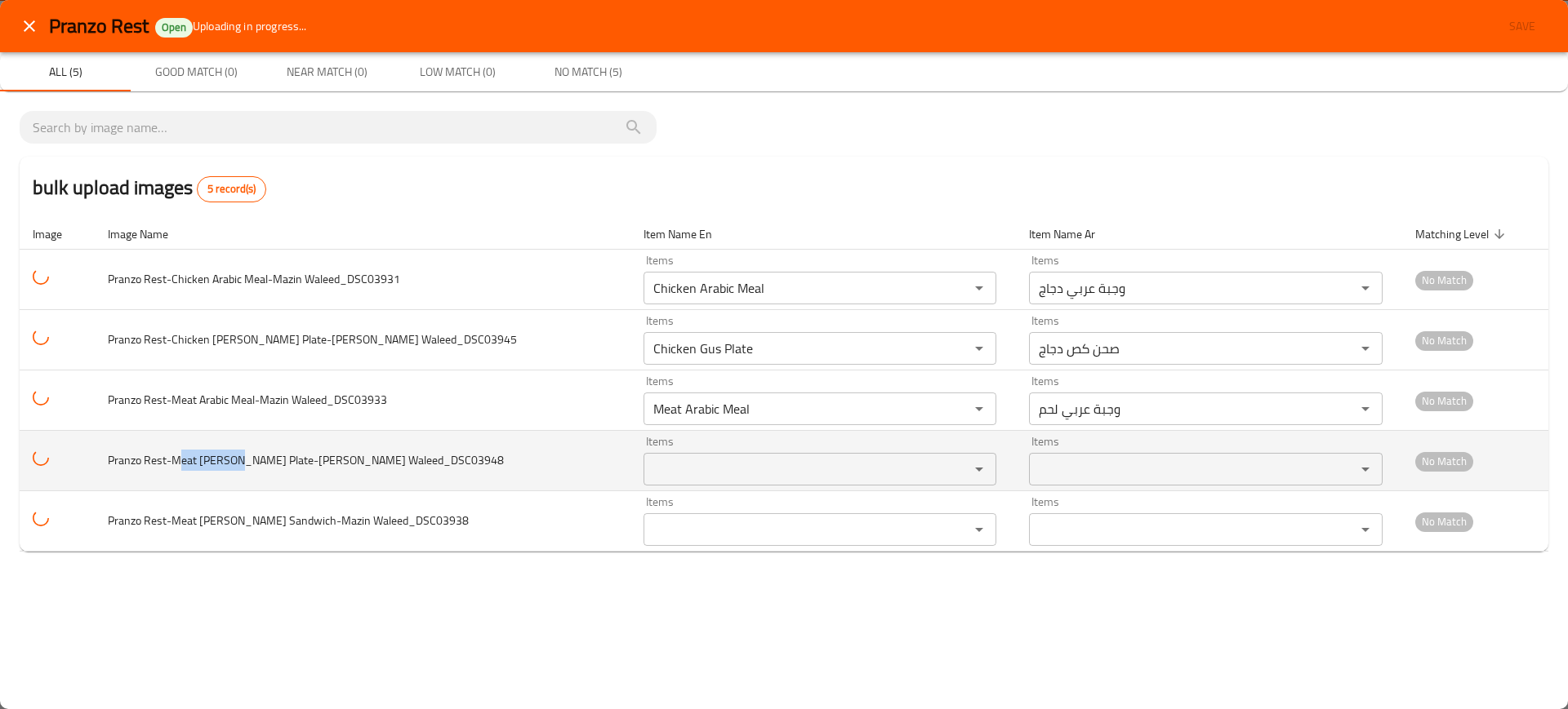
click at [644, 439] on div "Items Items" at bounding box center [820, 460] width 353 height 49
paste Waleed_DSC03948 "eat [PERSON_NAME]"
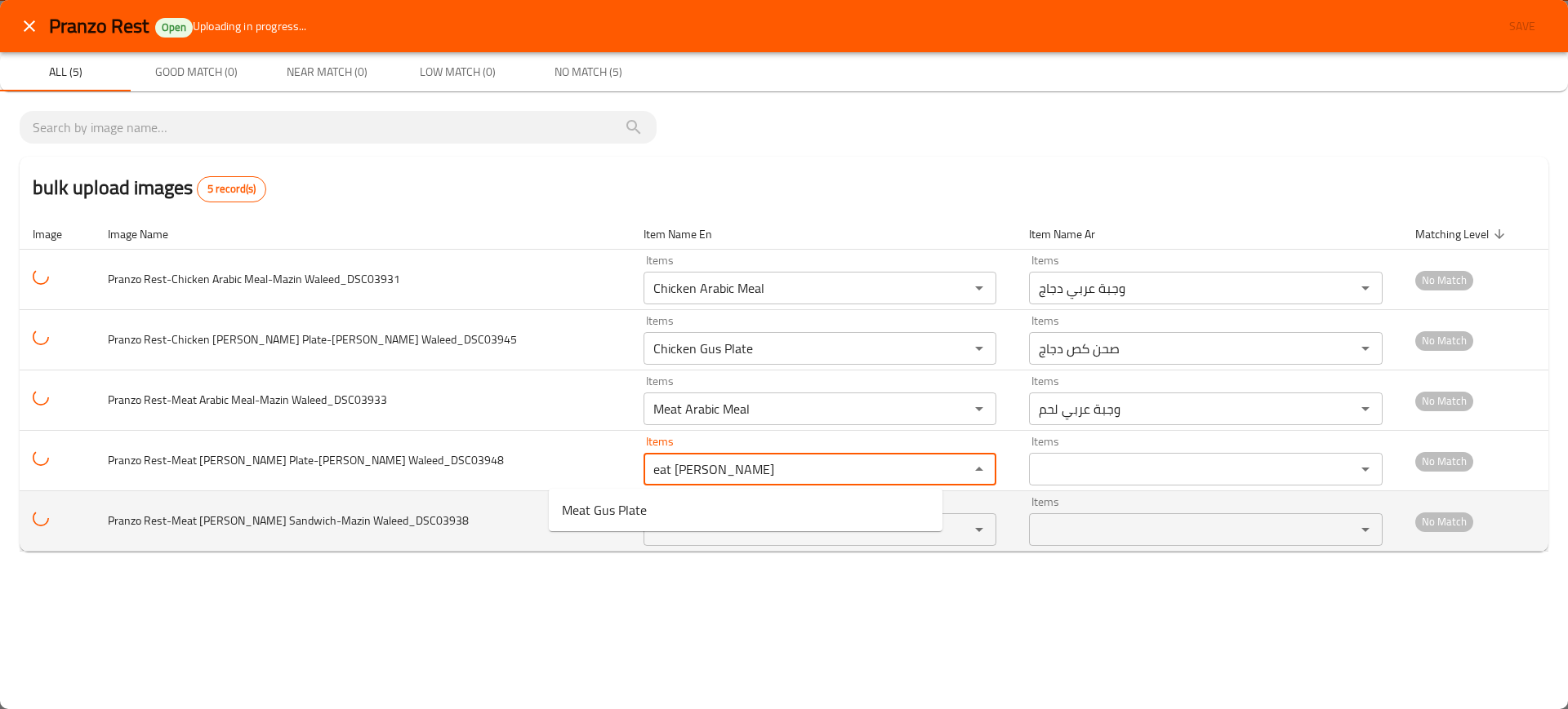
click at [610, 510] on span "Meat Gus Plate" at bounding box center [604, 511] width 85 height 20
type Waleed_DSC03948 "Meat Gus Plate"
type Waleed_DSC03948-ar "صحن كص لحم"
type Waleed_DSC03948 "Meat Gus Plate"
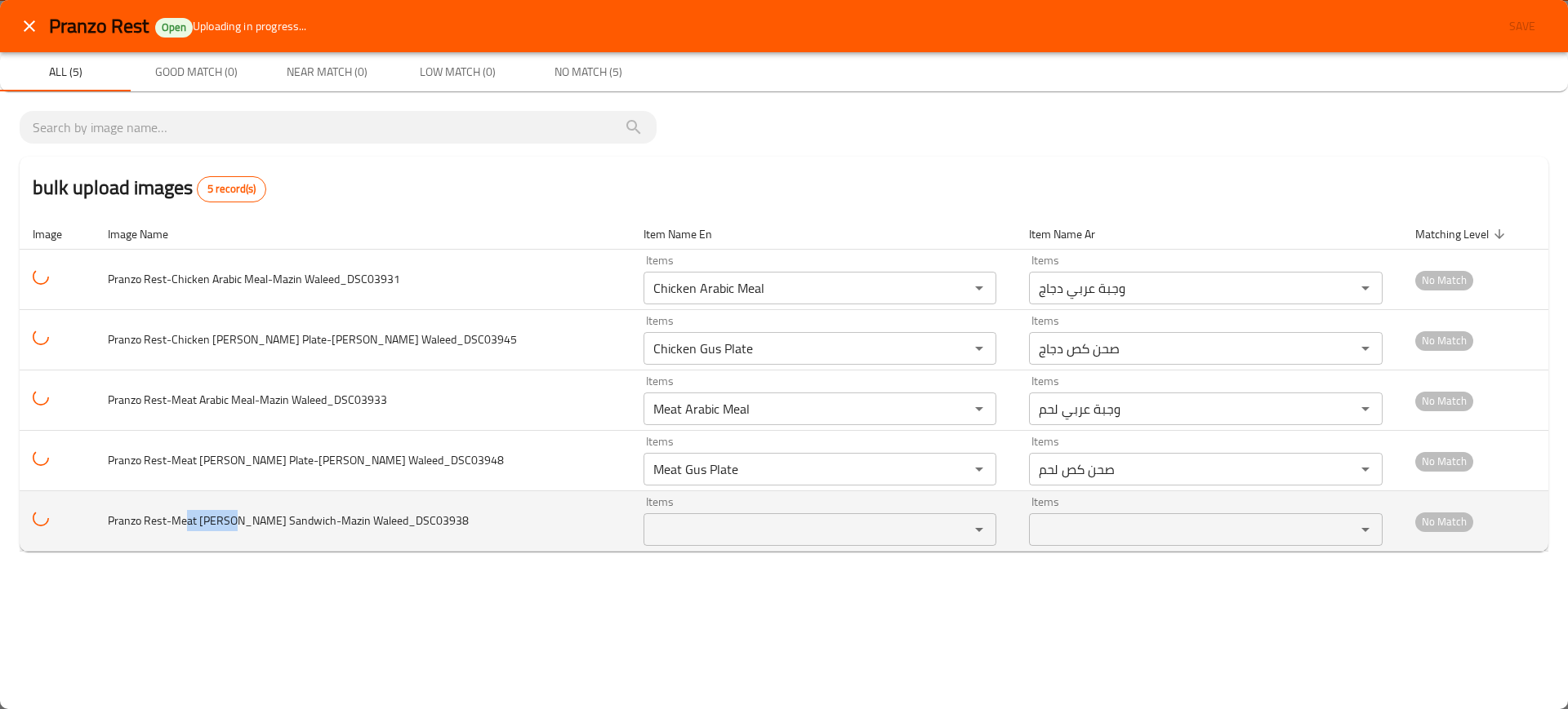
drag, startPoint x: 192, startPoint y: 517, endPoint x: 249, endPoint y: 520, distance: 57.1
click at [241, 521] on span "Pranzo Rest-Meat [PERSON_NAME] Sandwich-Mazin Waleed_DSC03938" at bounding box center [288, 520] width 361 height 21
copy span "at [PERSON_NAME] Sa"
click at [644, 515] on div "Items" at bounding box center [820, 529] width 353 height 33
paste Waleed_DSC03938 "at [PERSON_NAME] Sa"
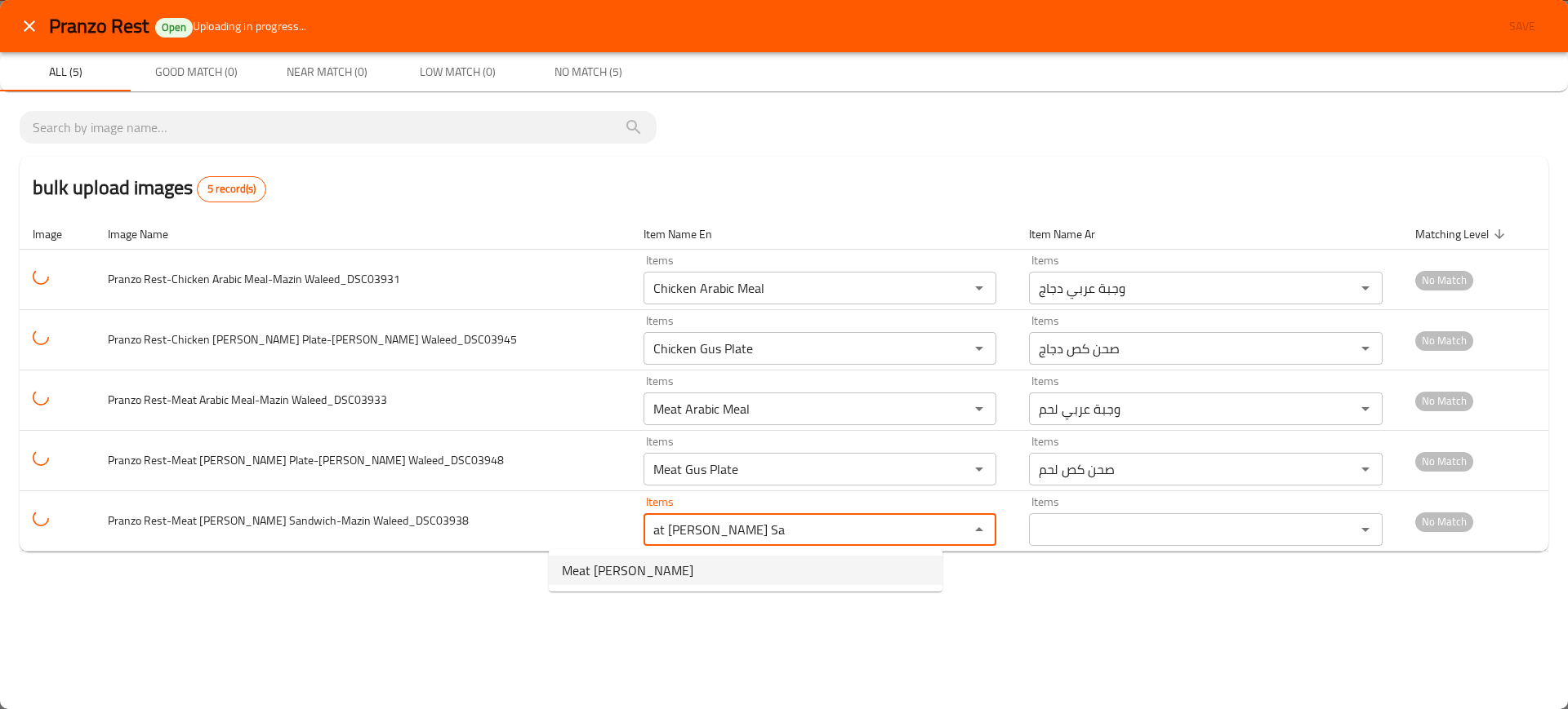
click at [624, 571] on span "Meat [PERSON_NAME]" at bounding box center [628, 571] width 132 height 20
type Waleed_DSC03938 "Meat [PERSON_NAME]"
type Waleed_DSC03938-ar "سندويتش كص لحم"
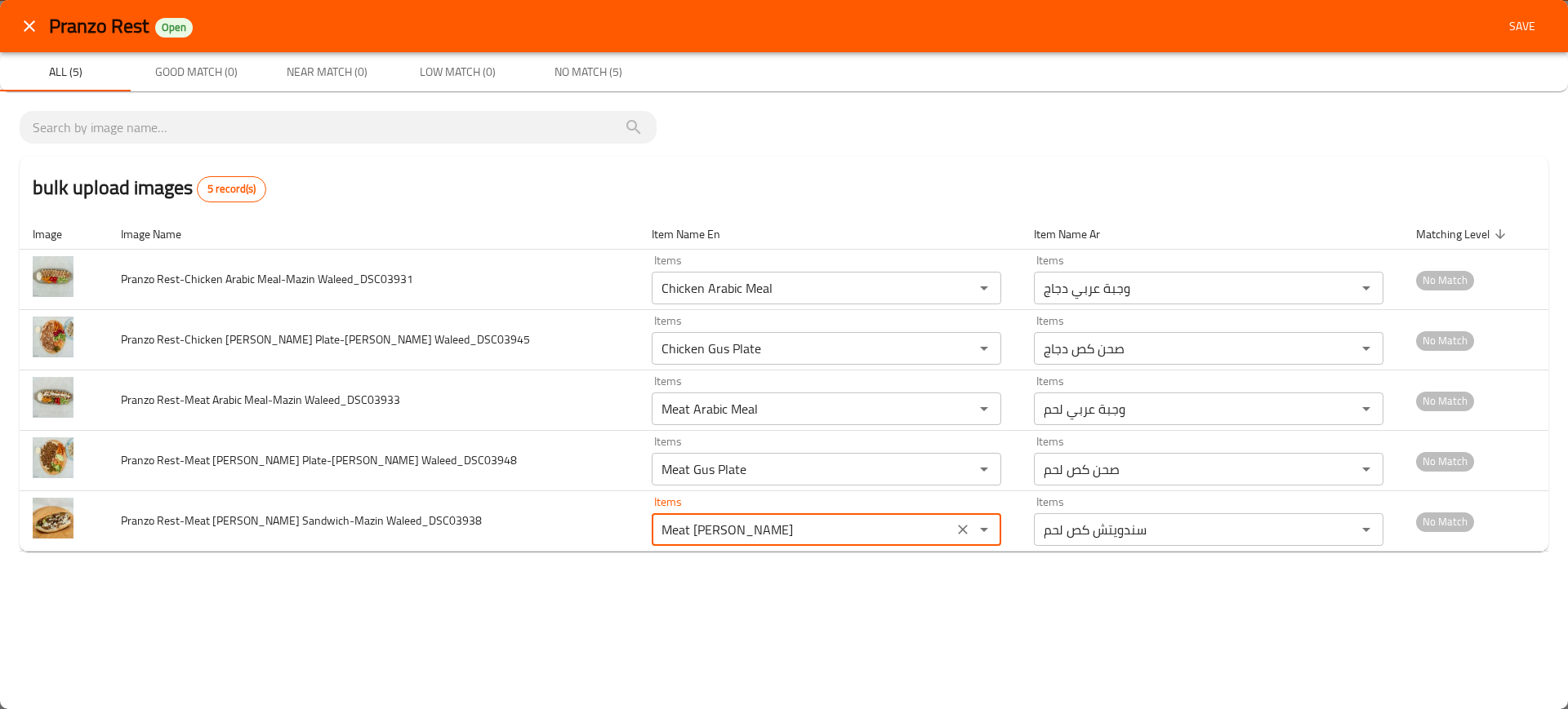
type Waleed_DSC03938 "Meat [PERSON_NAME]"
click at [1510, 21] on span "Save" at bounding box center [1523, 26] width 40 height 21
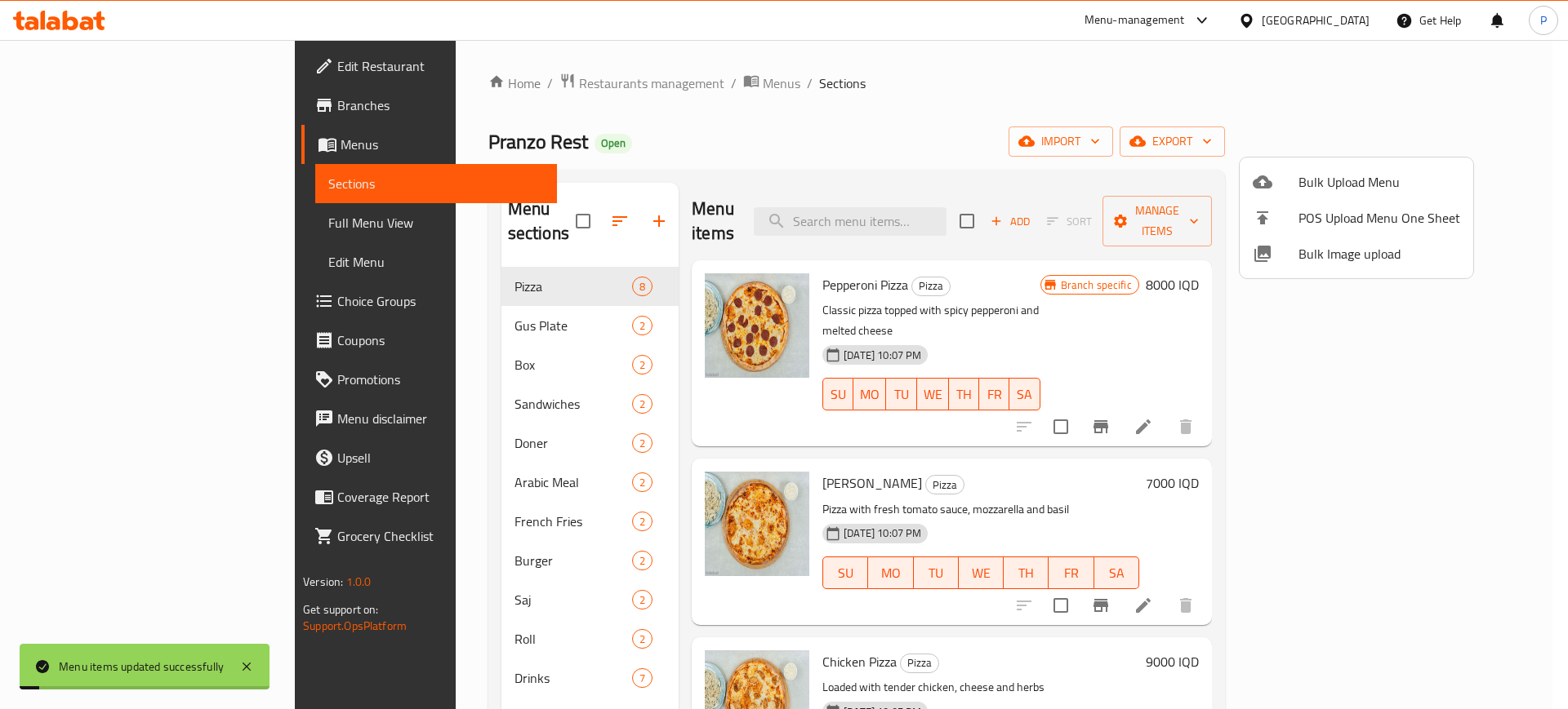
click at [466, 358] on div at bounding box center [784, 354] width 1568 height 709
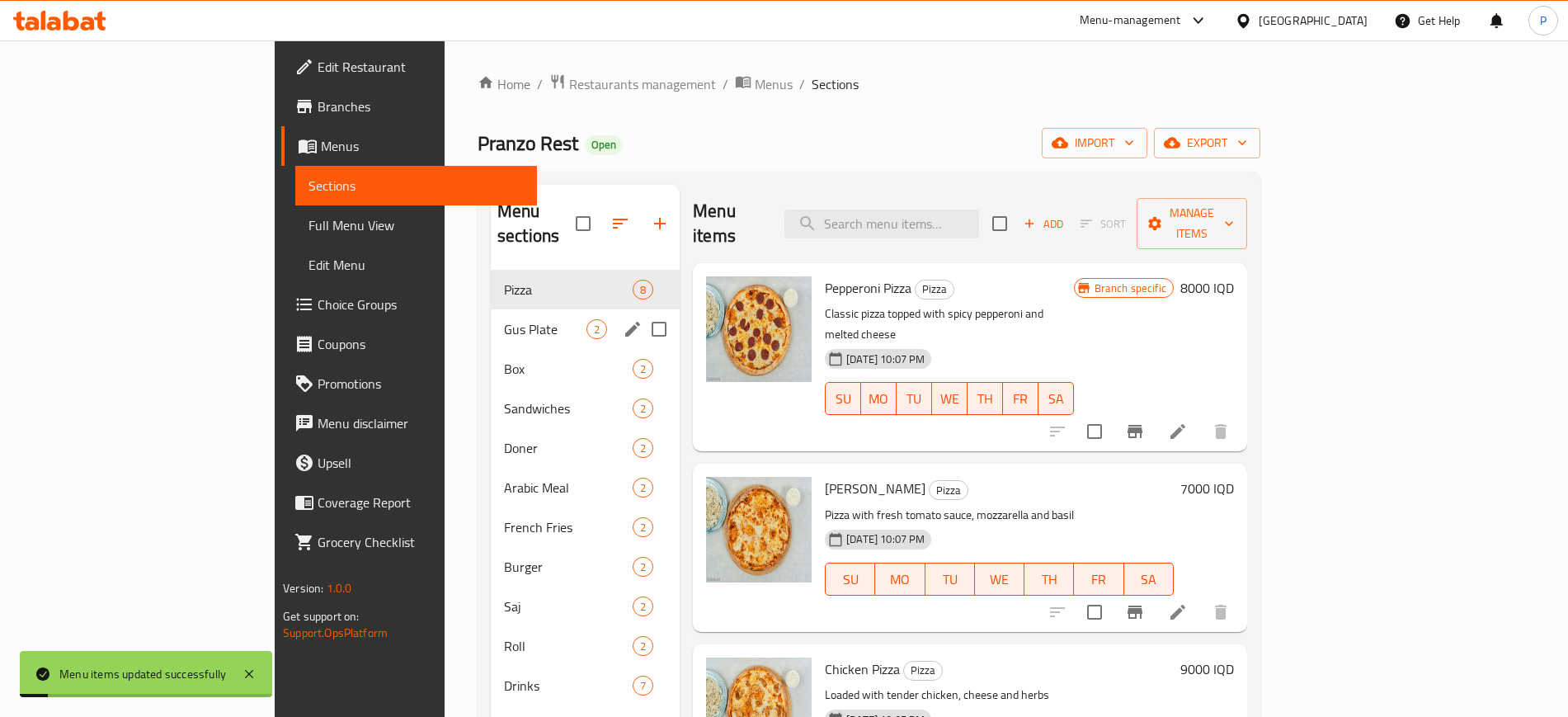
click at [504, 320] on span "Gus Plate" at bounding box center [545, 330] width 82 height 20
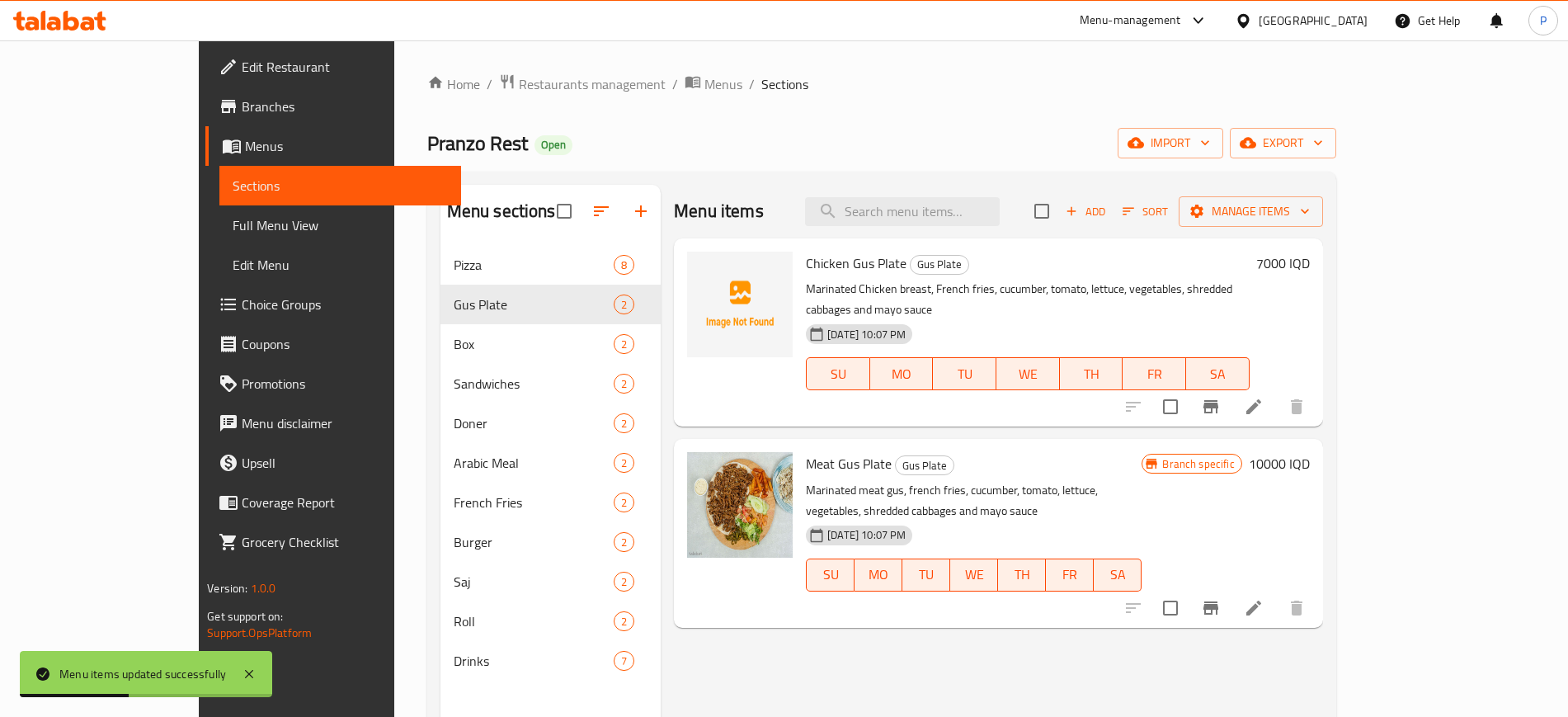
click at [799, 245] on div "Chicken [PERSON_NAME] Plate [PERSON_NAME] Plate Marinated Chicken breast, Frenc…" at bounding box center [1027, 332] width 457 height 175
drag, startPoint x: 769, startPoint y: 244, endPoint x: 820, endPoint y: 261, distance: 53.8
click at [820, 261] on div "Chicken [PERSON_NAME] Plate [PERSON_NAME] Plate Marinated Chicken breast, Frenc…" at bounding box center [1027, 332] width 457 height 175
copy span "Chicken [PERSON_NAME]"
click at [702, 274] on icon "upload picture" at bounding box center [710, 274] width 17 height 15
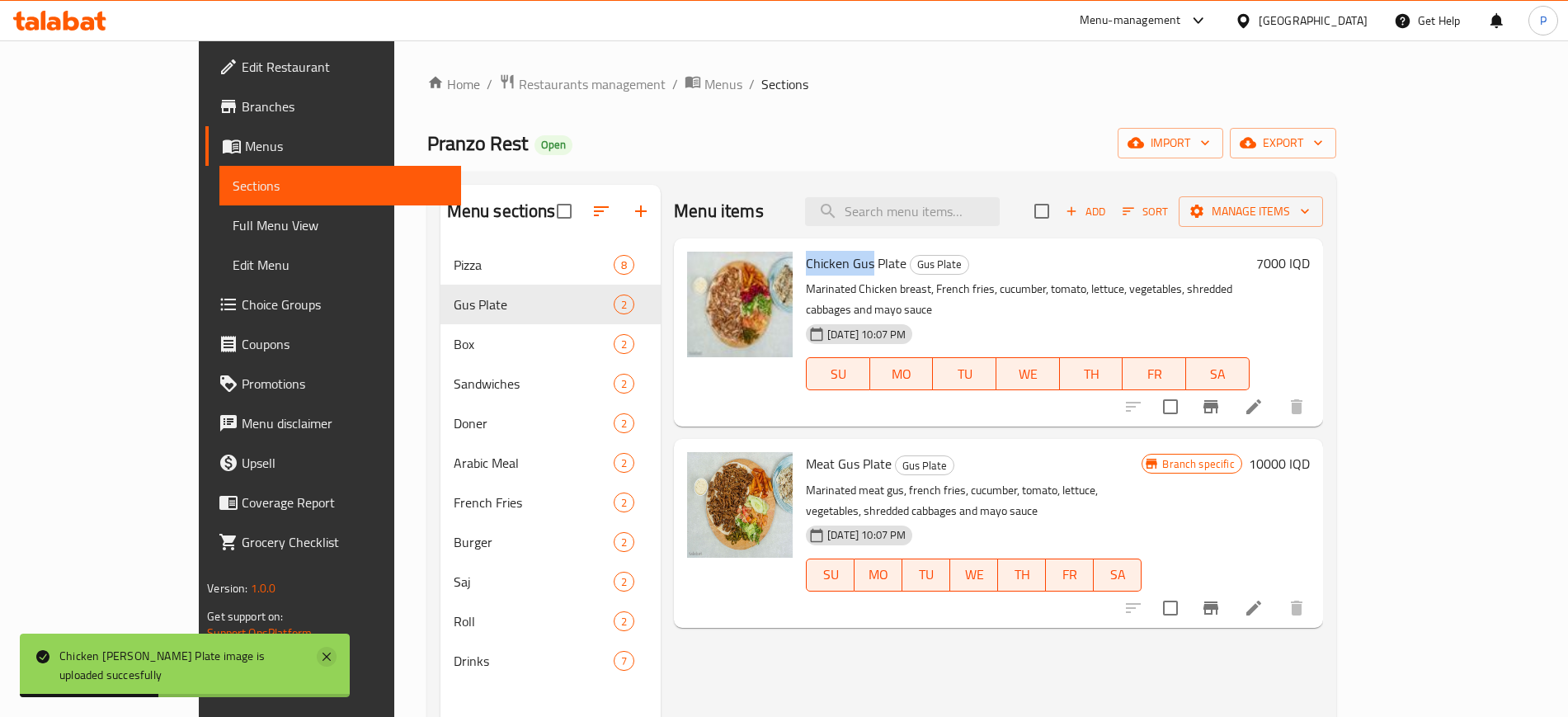
click at [317, 667] on icon at bounding box center [327, 657] width 20 height 20
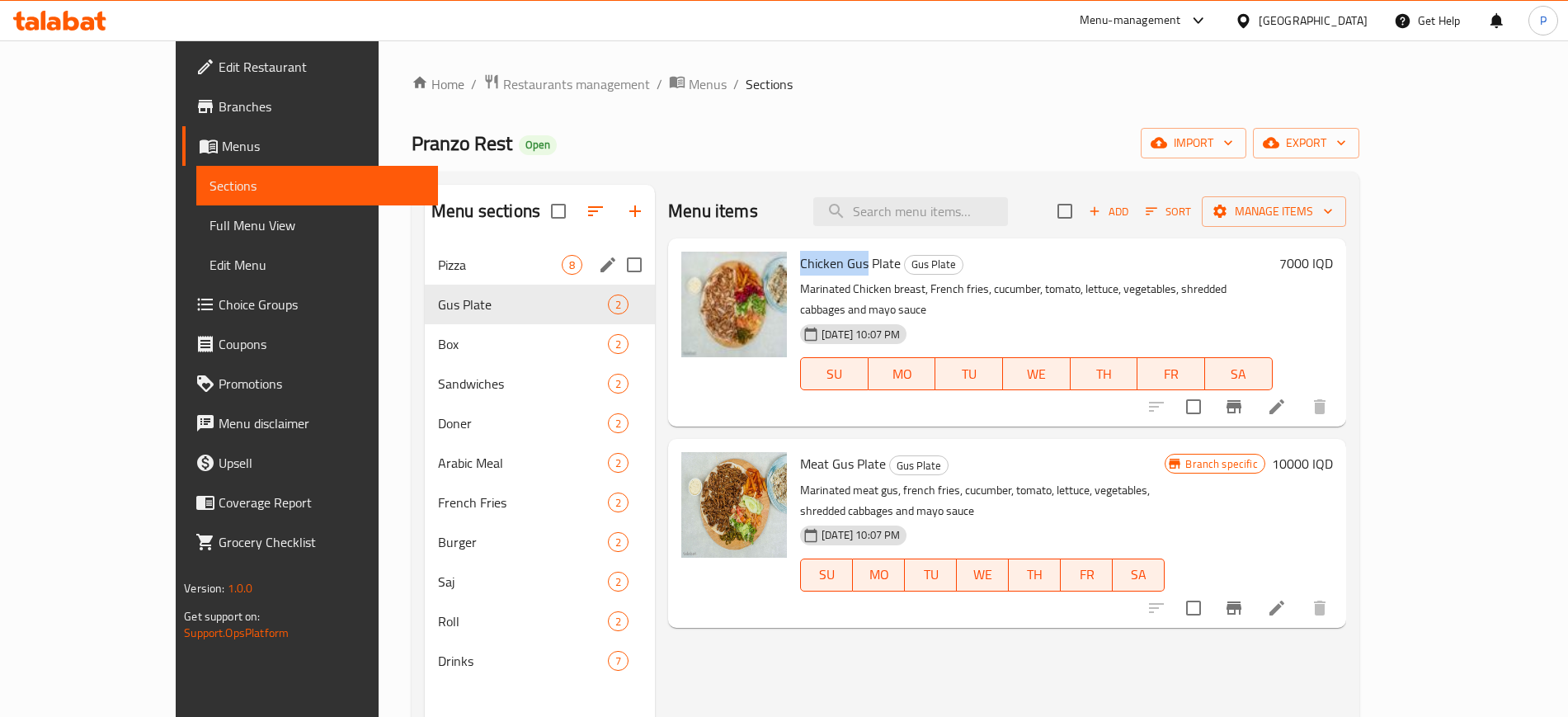
click at [424, 275] on div "Pizza 8" at bounding box center [539, 265] width 231 height 40
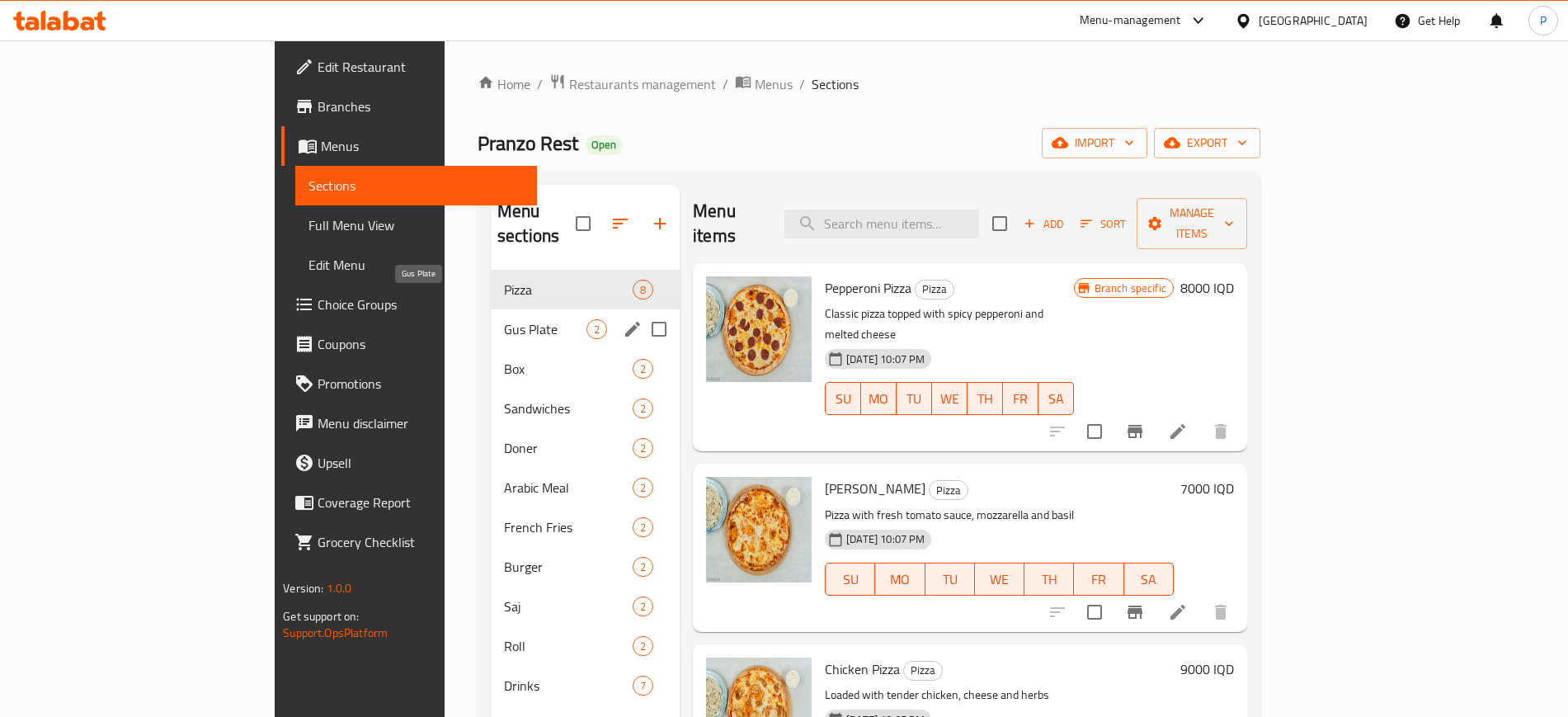
click at [504, 320] on span "Gus Plate" at bounding box center [545, 330] width 82 height 20
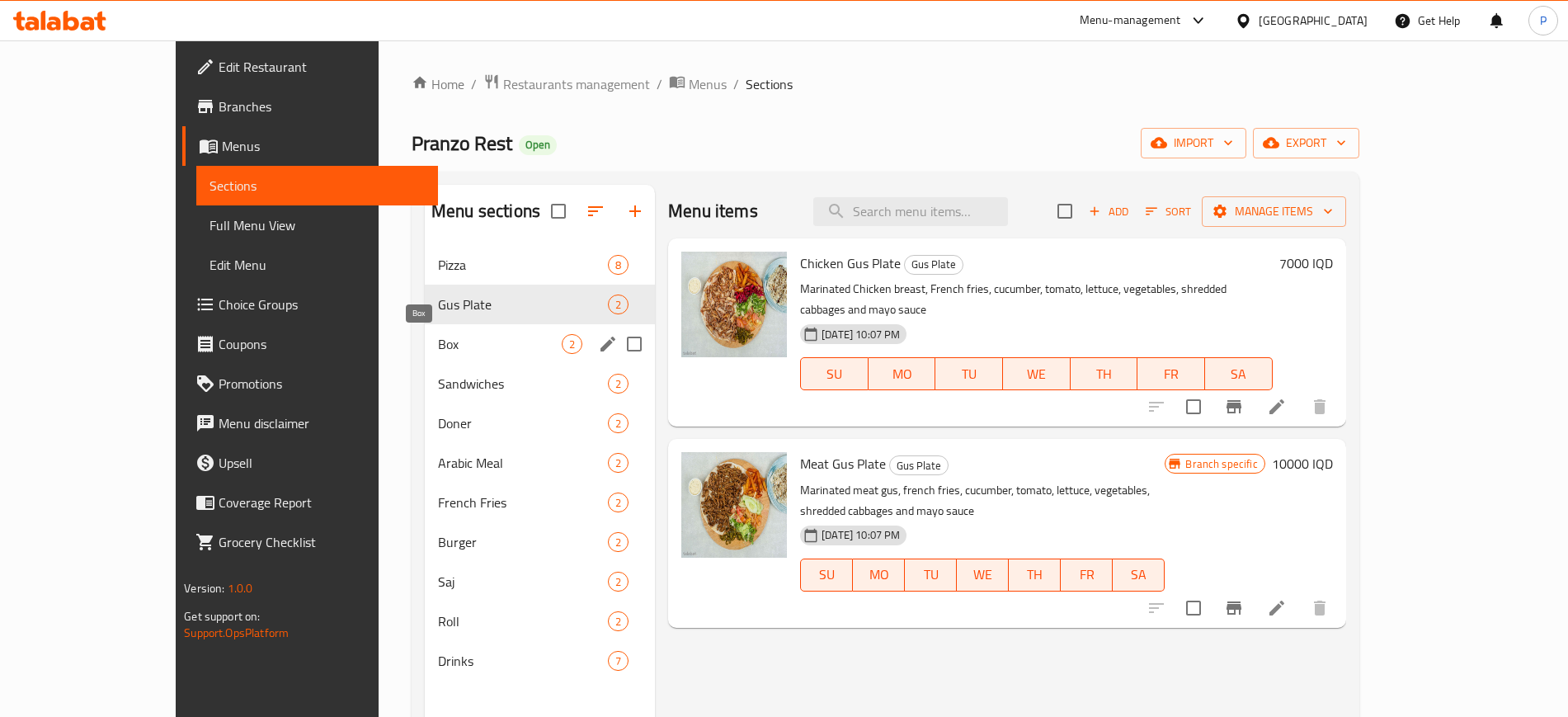
click at [438, 335] on span "Box" at bounding box center [499, 344] width 124 height 20
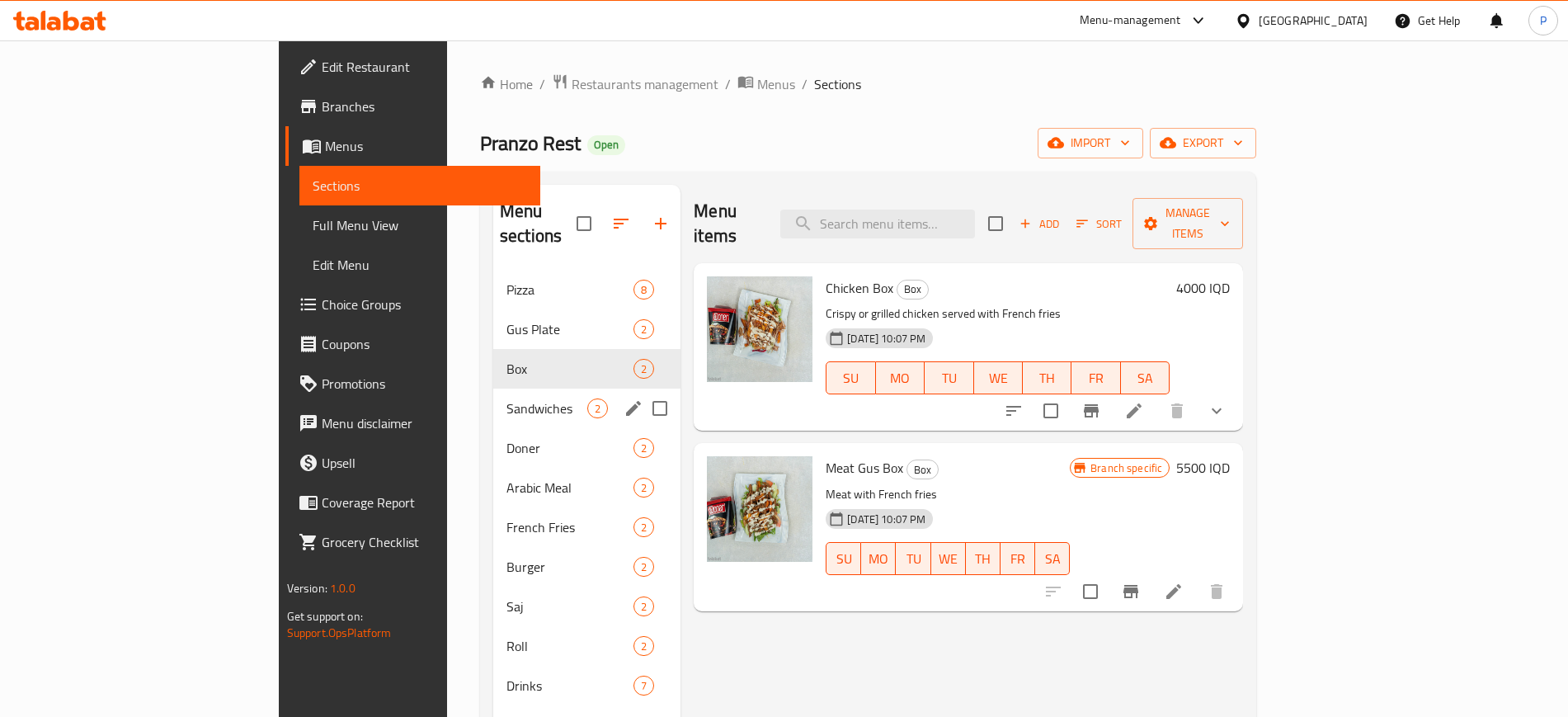
click at [494, 389] on div "Sandwiches 2" at bounding box center [587, 409] width 187 height 40
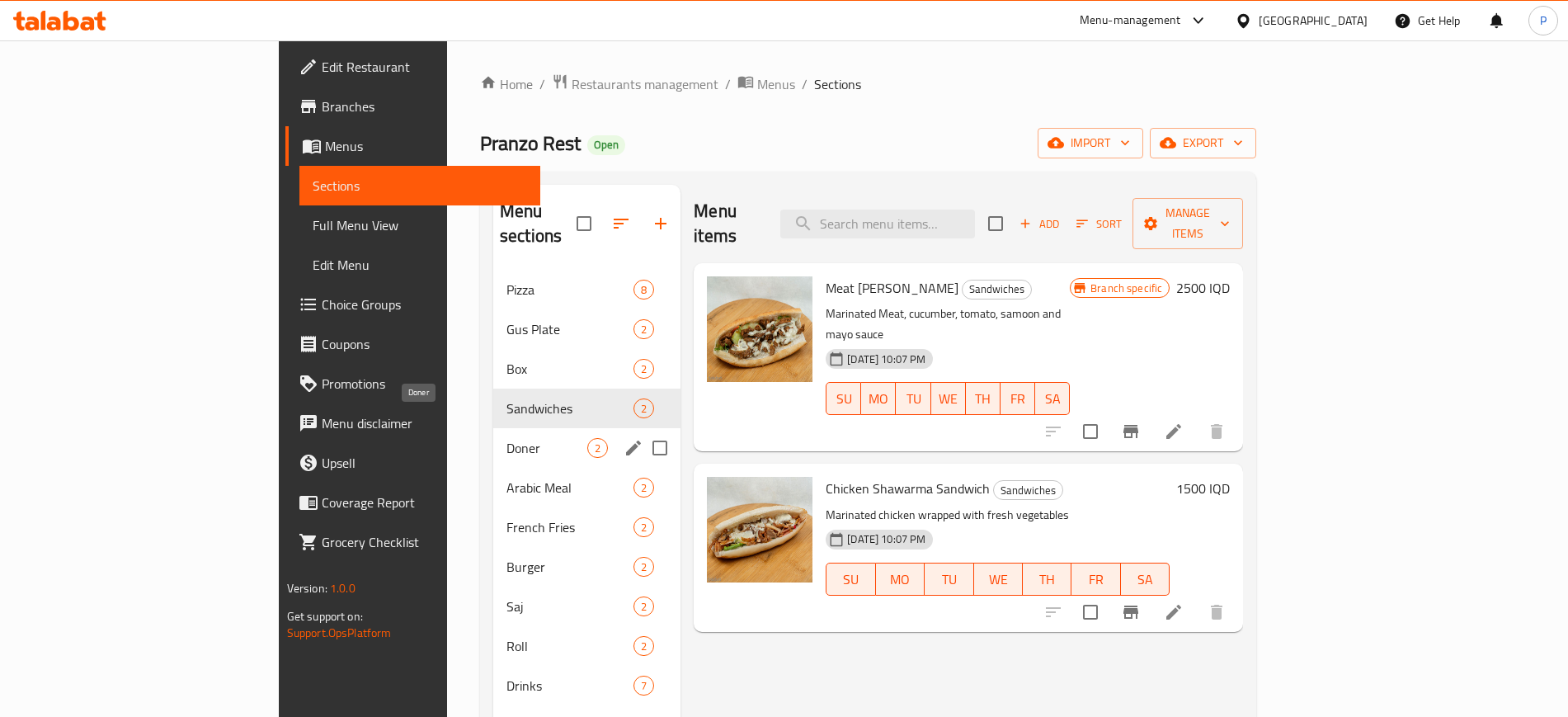
click at [494, 428] on div "[PERSON_NAME] 2" at bounding box center [587, 448] width 187 height 40
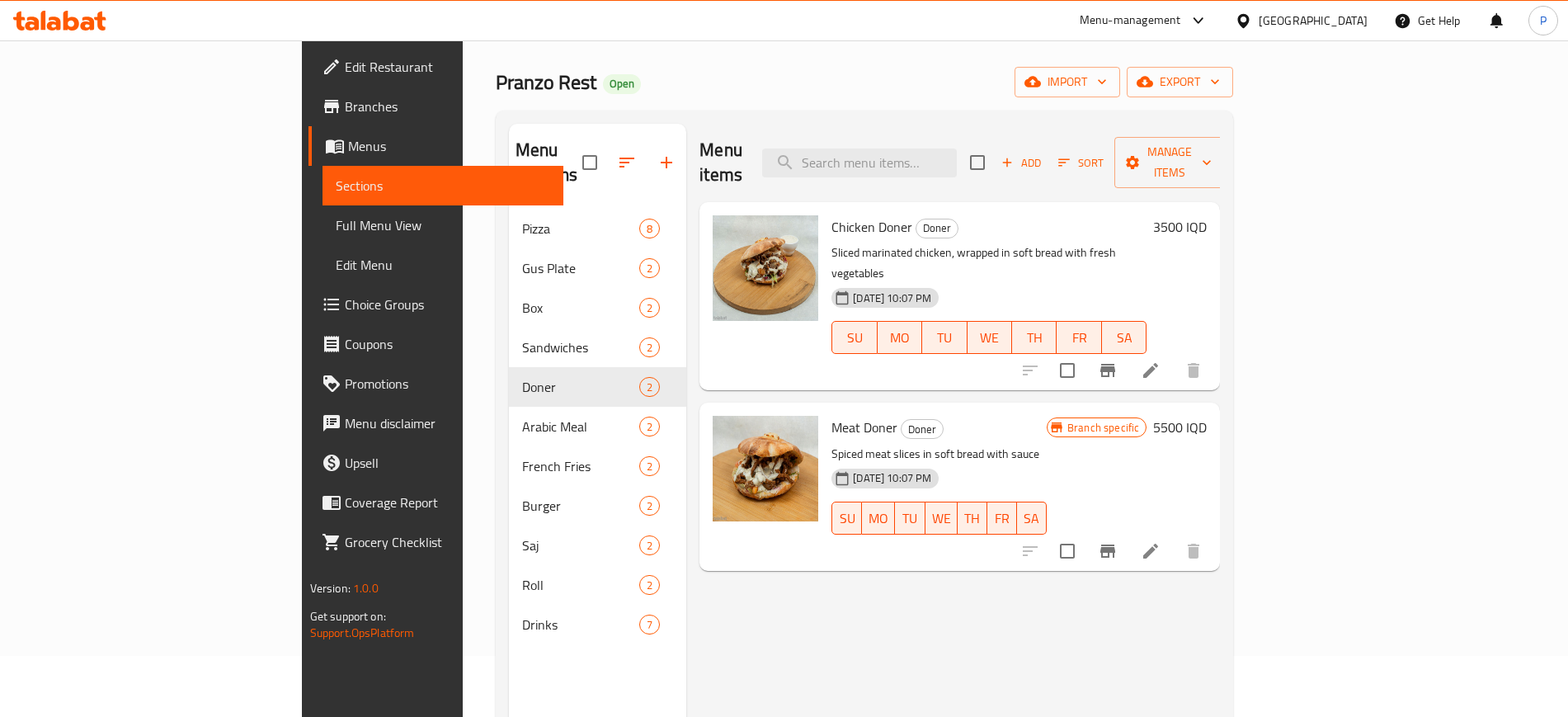
scroll to position [103, 0]
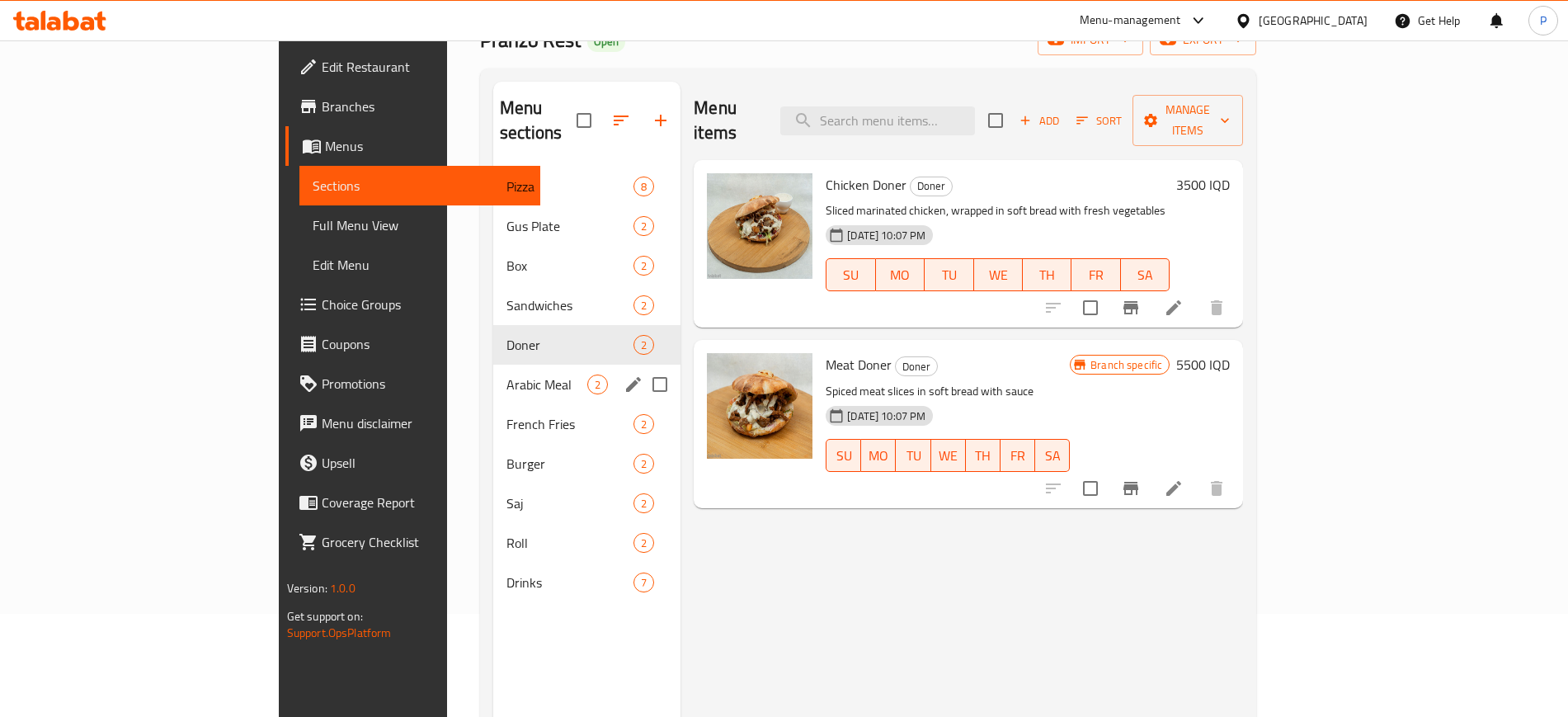
click at [507, 375] on span "Arabic Meal" at bounding box center [547, 385] width 81 height 20
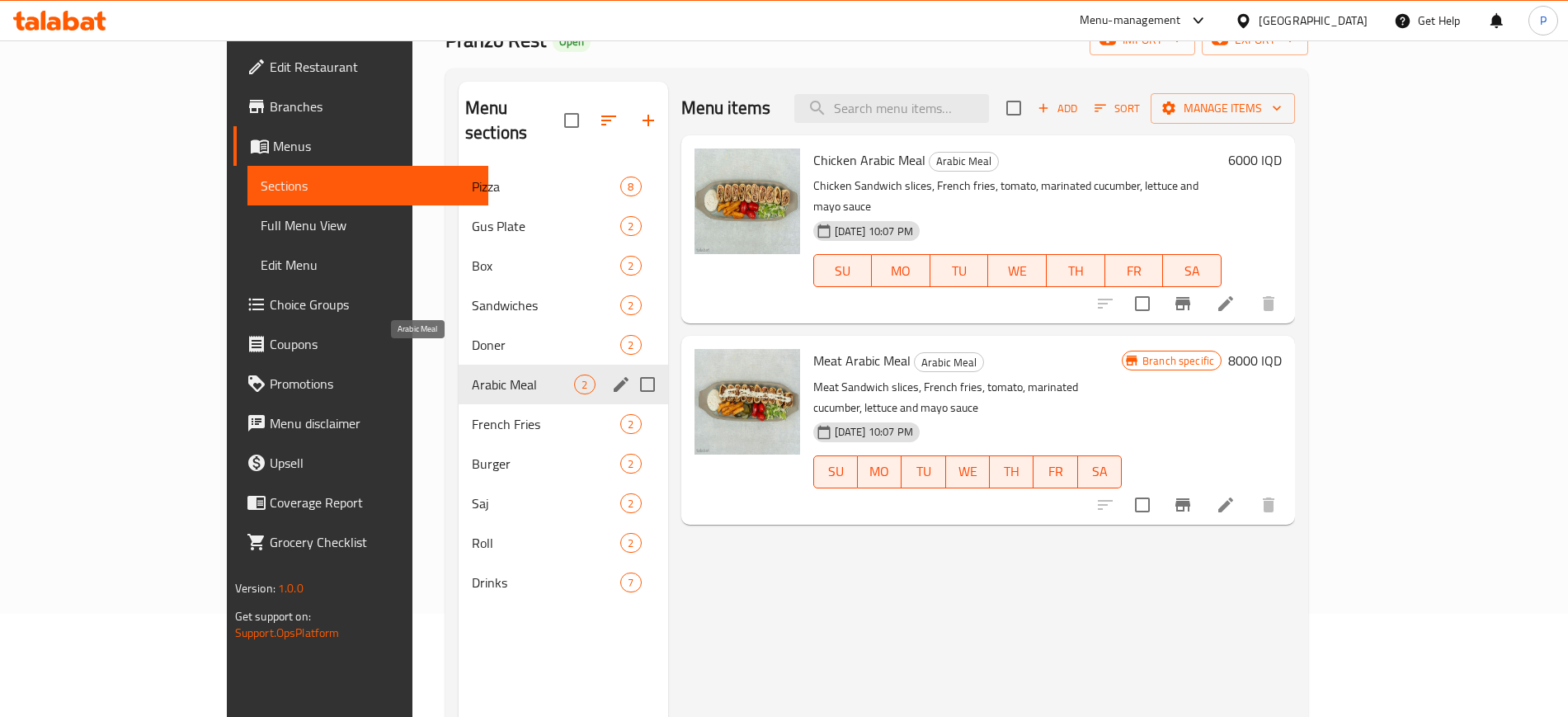
click at [459, 373] on div "Arabic Meal 2" at bounding box center [563, 385] width 210 height 40
click at [459, 411] on div "French Fries 2" at bounding box center [563, 425] width 210 height 40
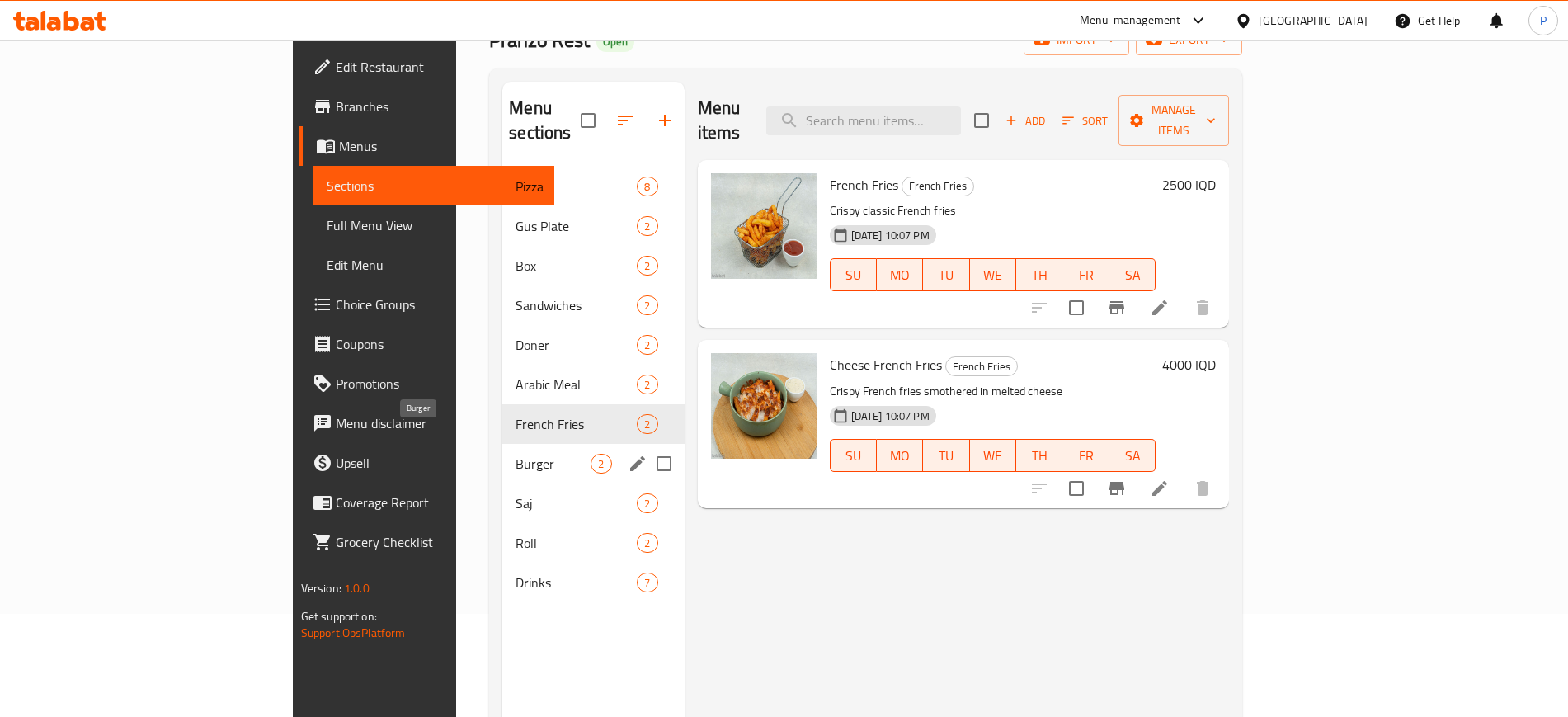
click at [515, 454] on span "Burger" at bounding box center [553, 464] width 75 height 20
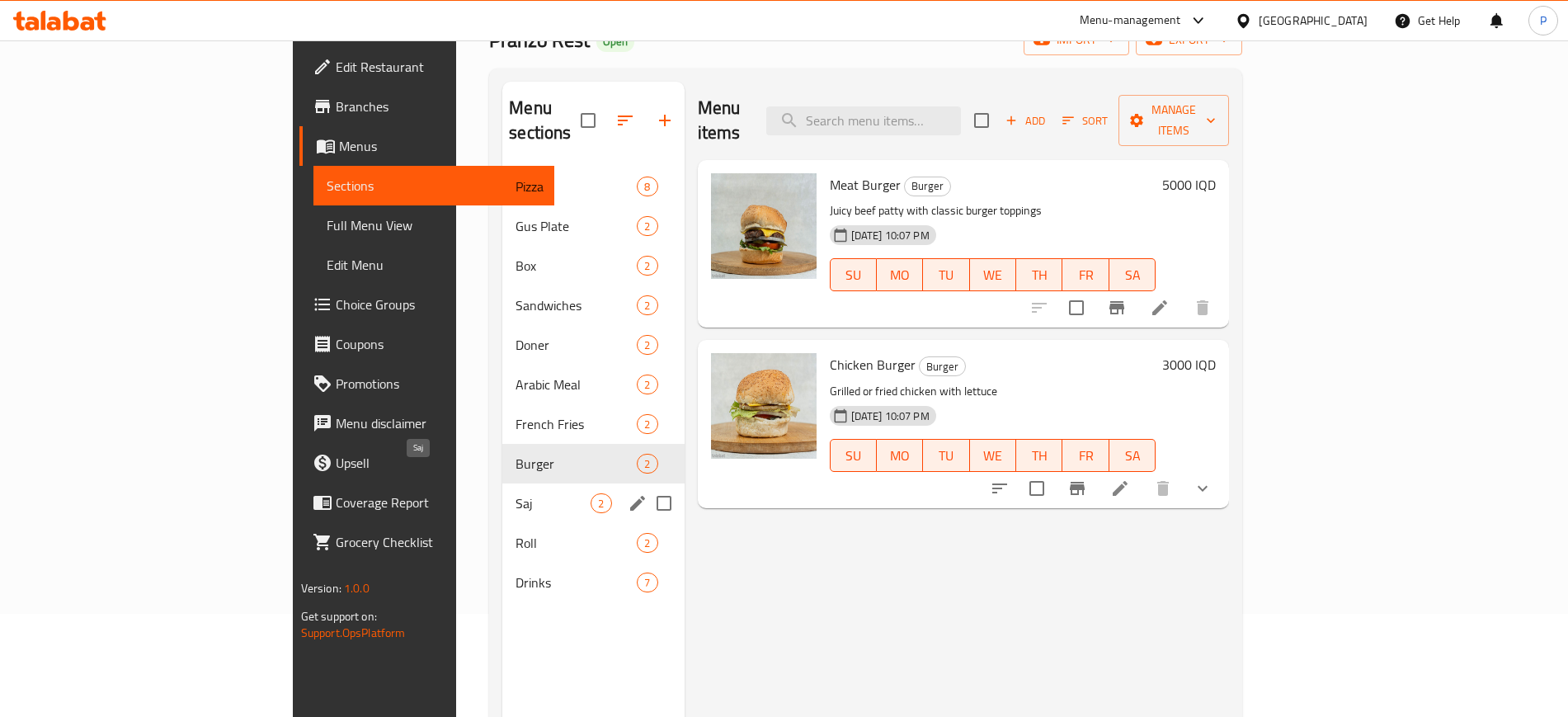
click at [515, 494] on span "Saj" at bounding box center [553, 504] width 75 height 20
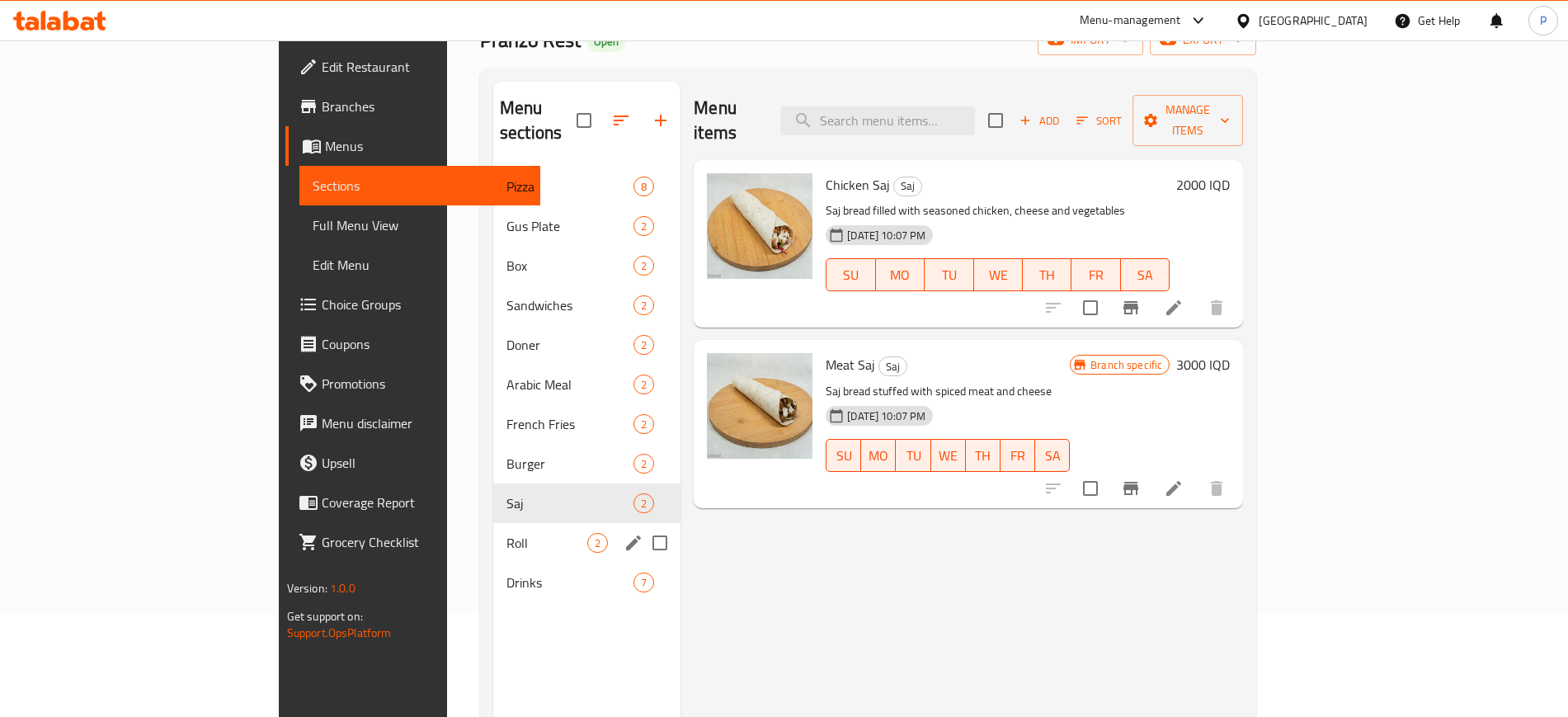
click at [507, 533] on span "Roll" at bounding box center [547, 543] width 81 height 20
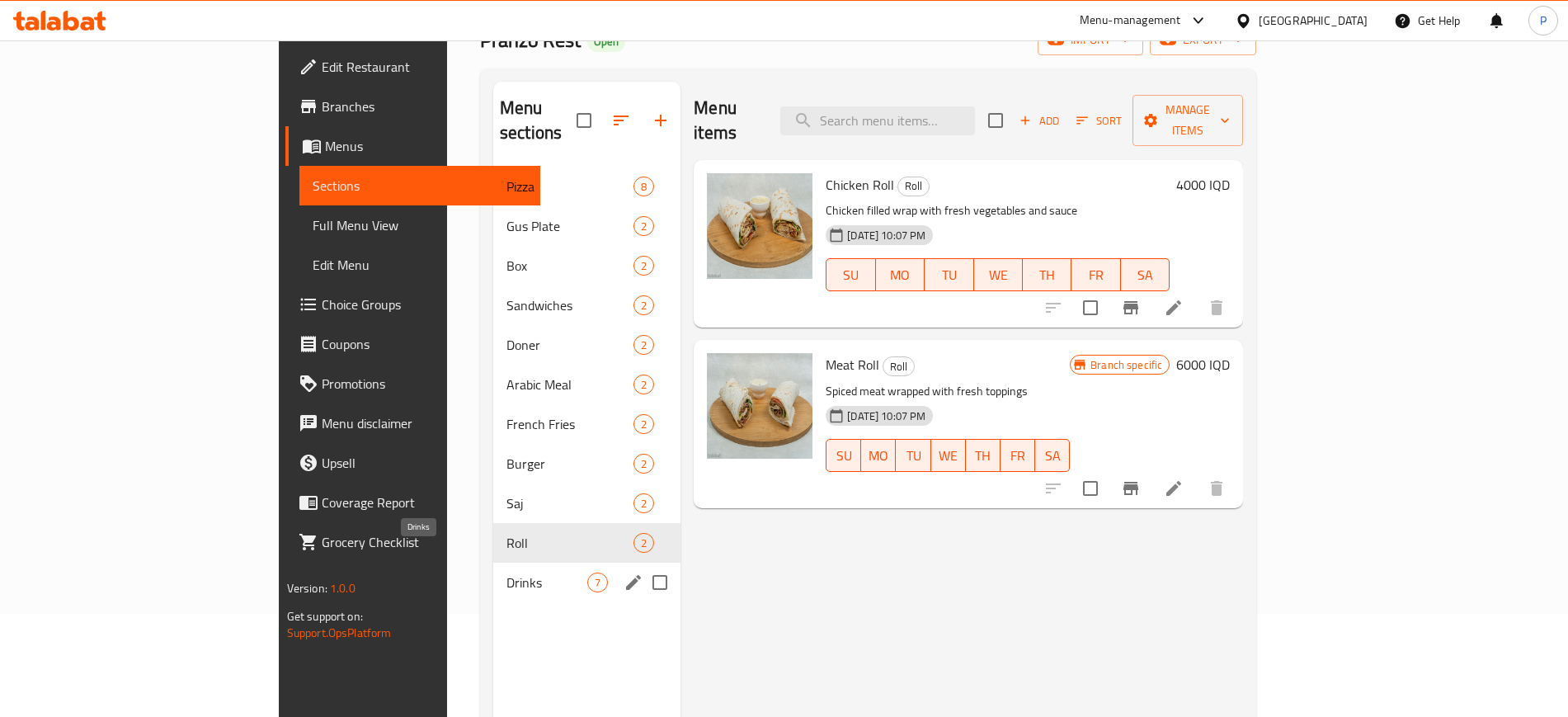
click at [507, 573] on span "Drinks" at bounding box center [547, 583] width 81 height 20
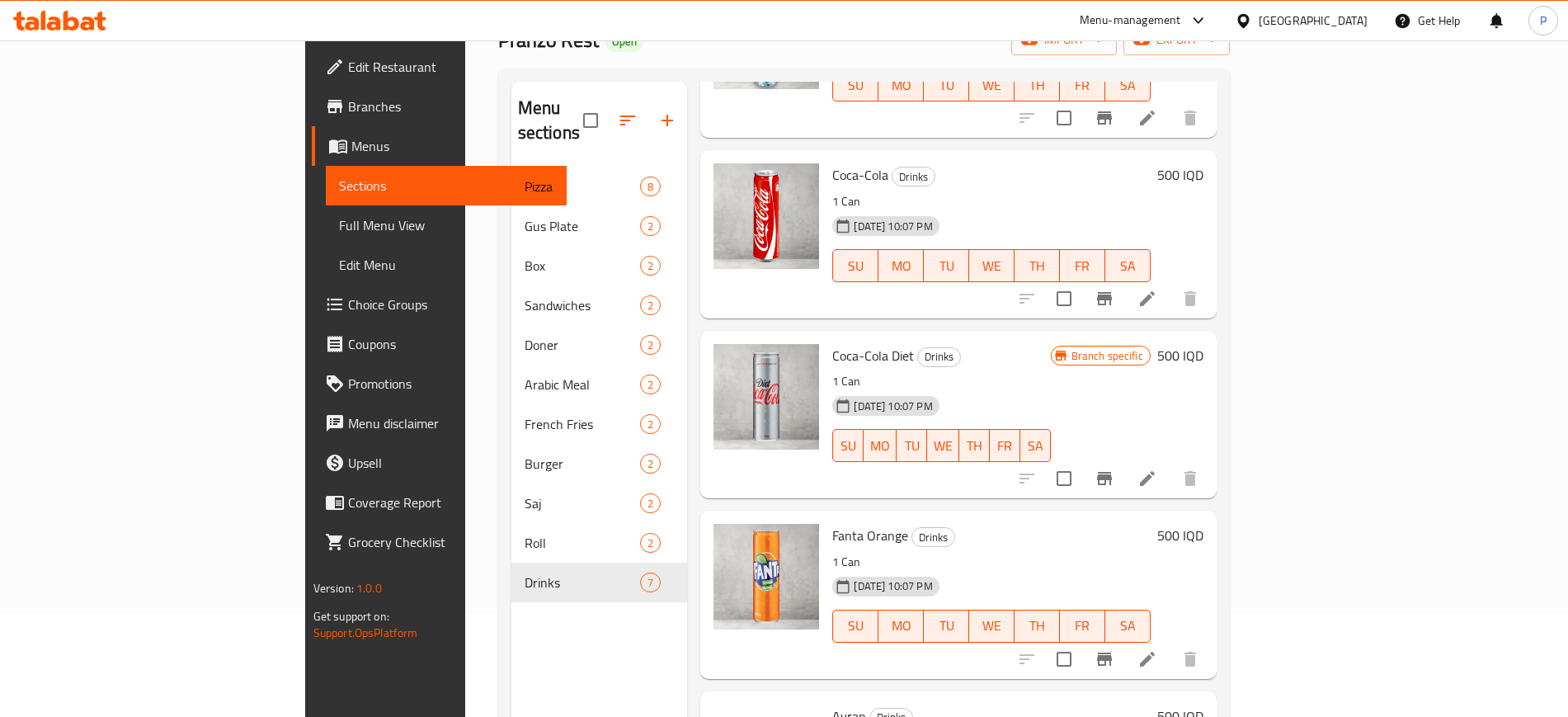
scroll to position [586, 0]
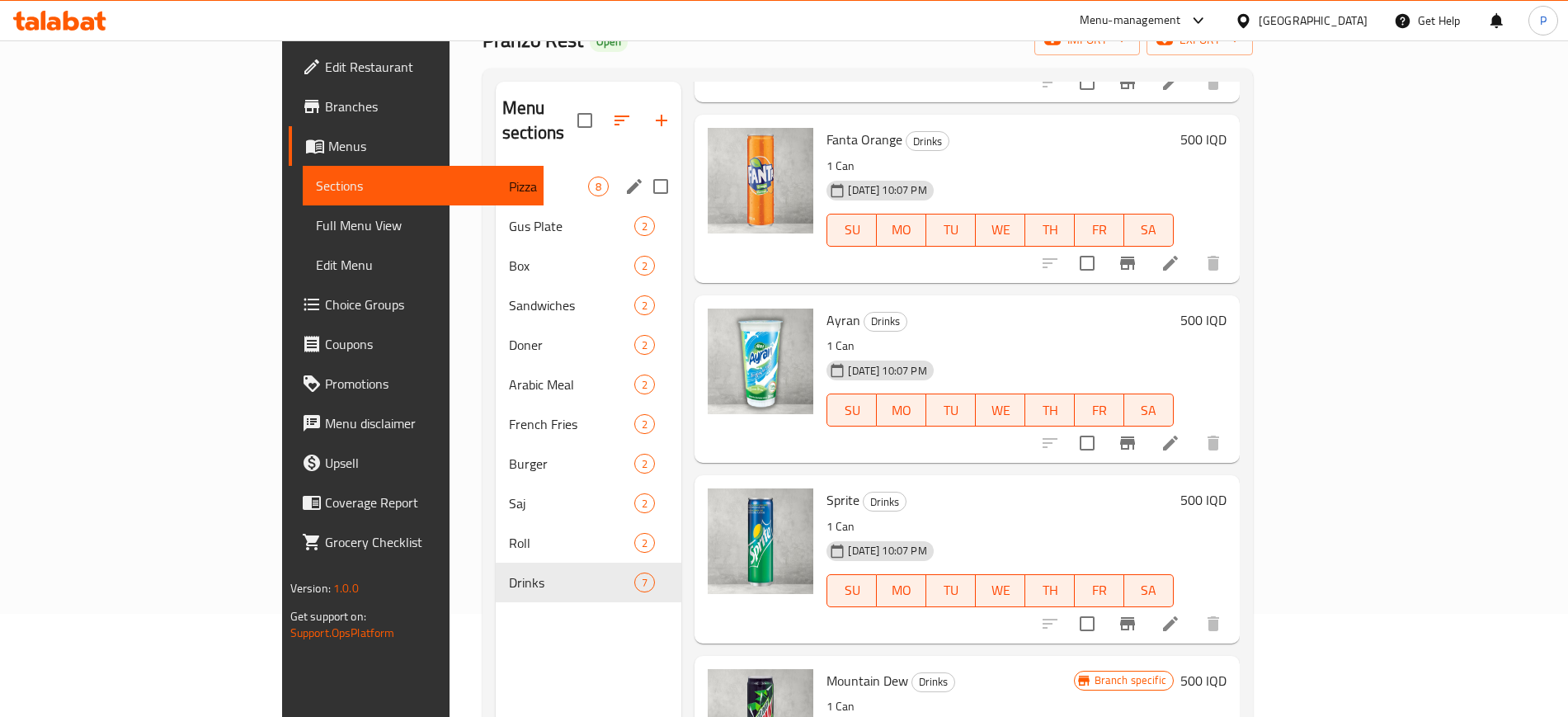
click at [509, 177] on span "Pizza" at bounding box center [548, 187] width 79 height 20
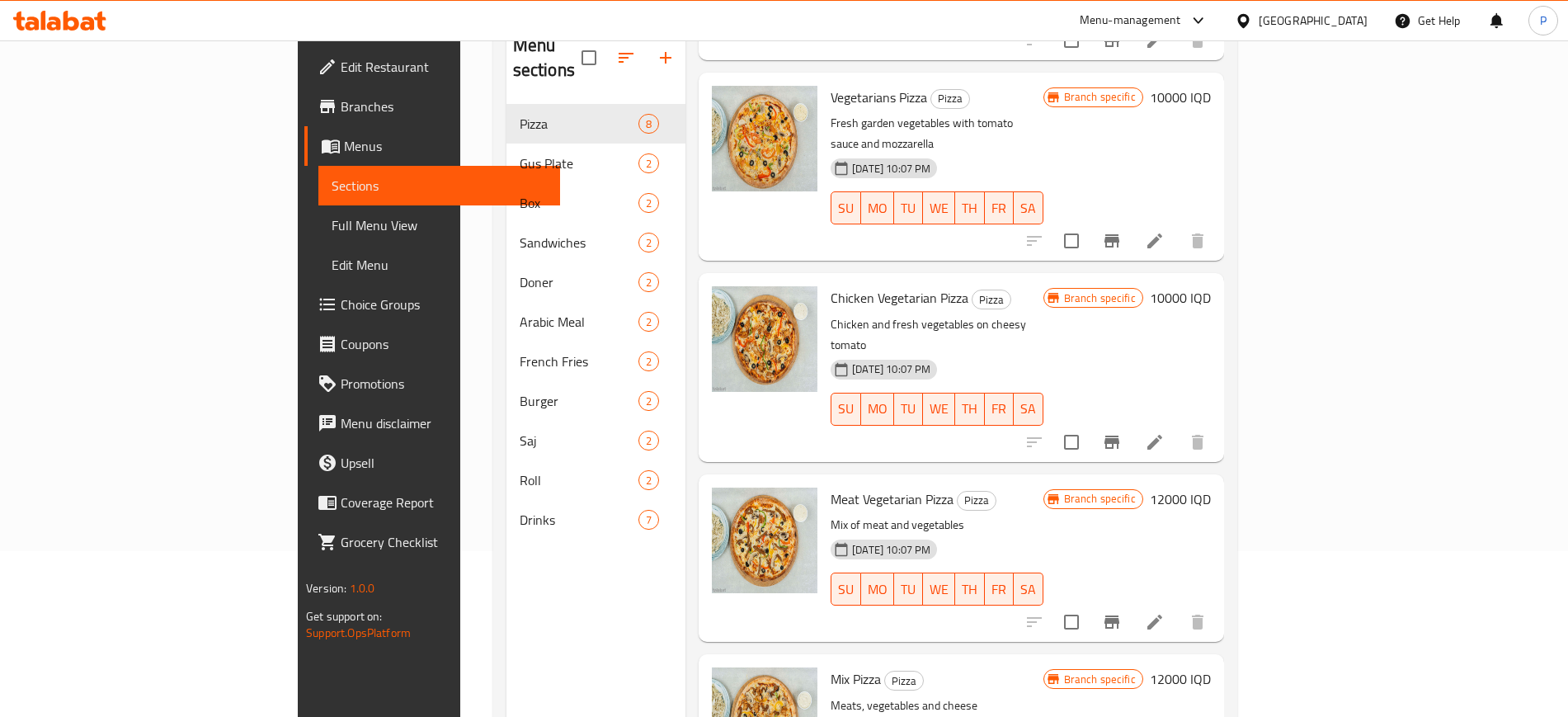
scroll to position [232, 0]
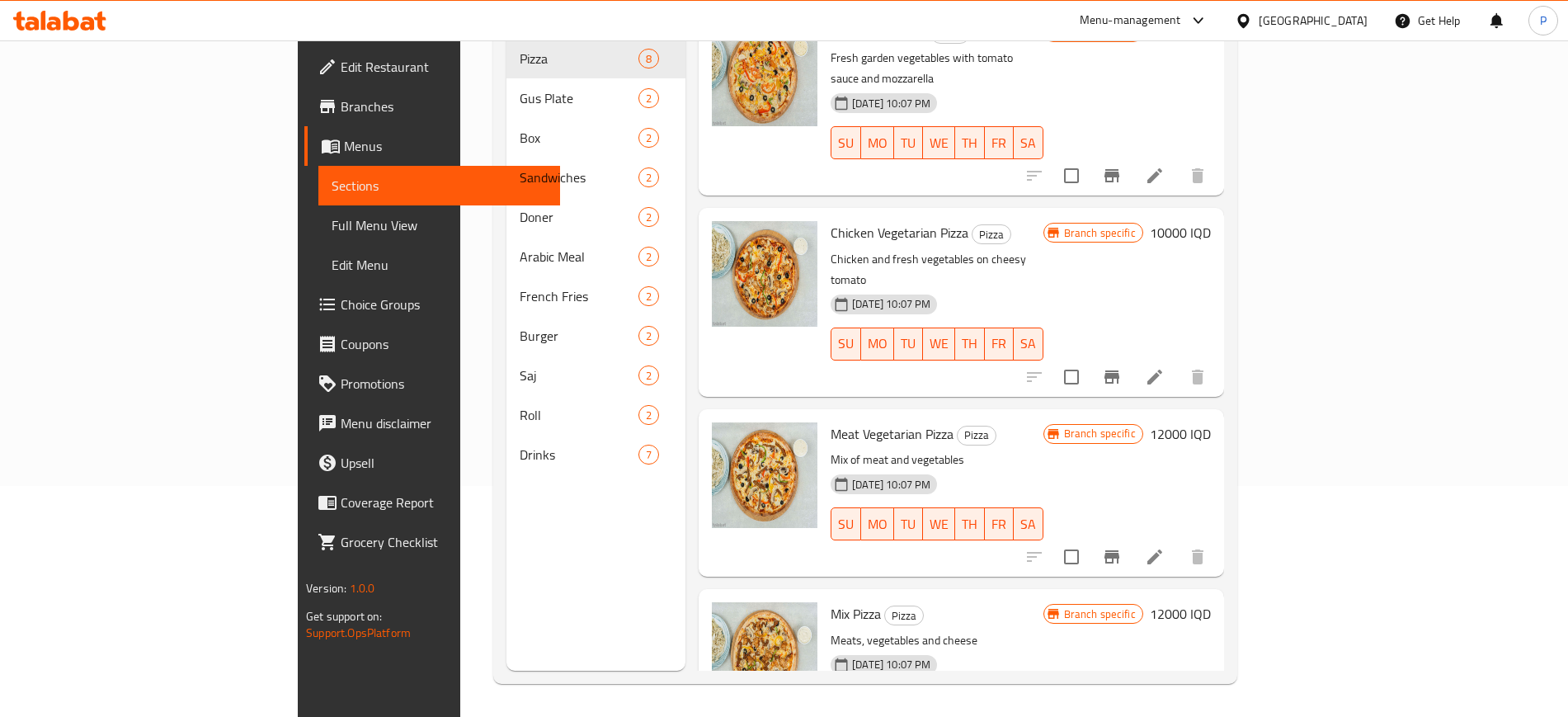
click at [331, 218] on span "Full Menu View" at bounding box center [439, 226] width 215 height 20
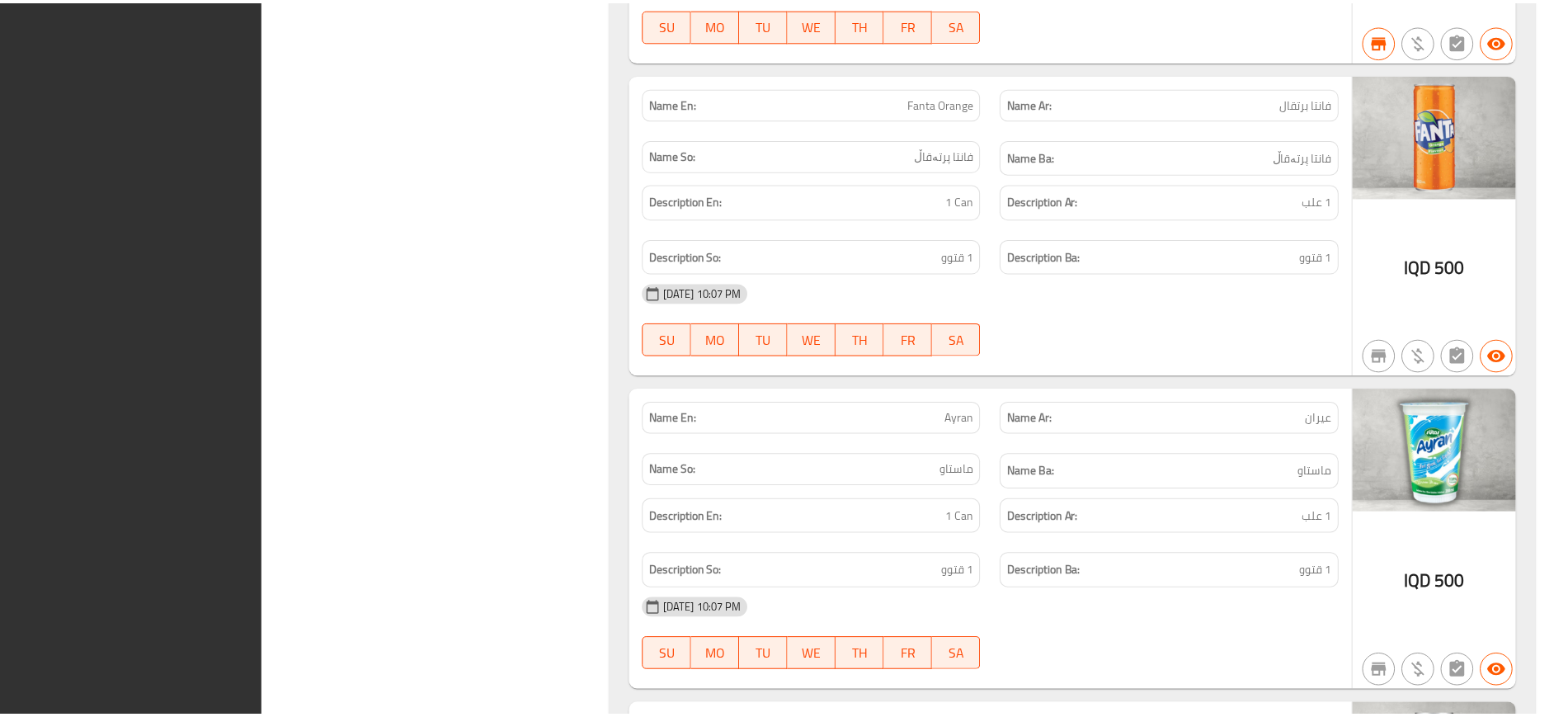
scroll to position [11579, 0]
